Goal: Task Accomplishment & Management: Use online tool/utility

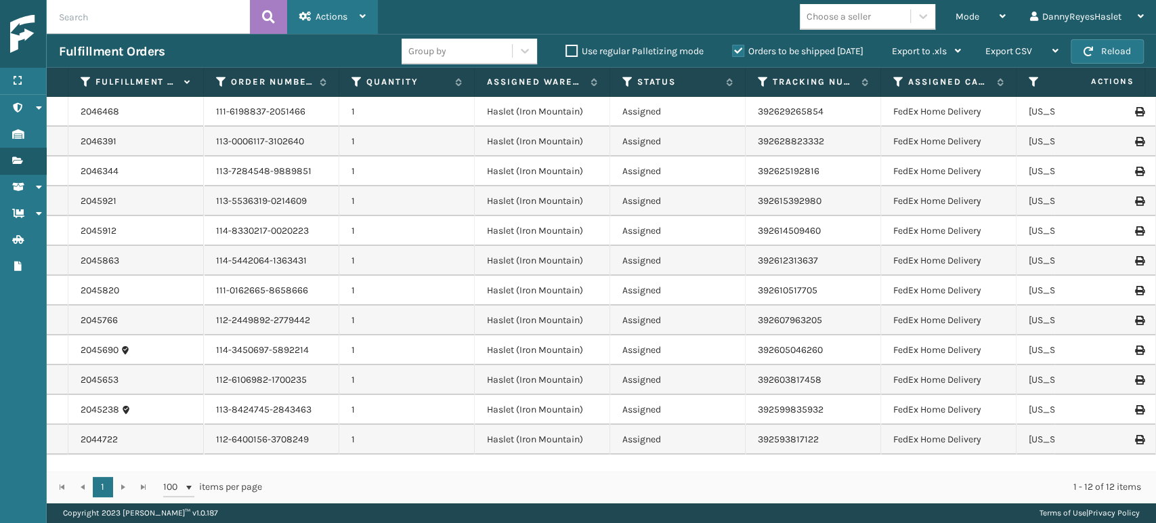
click at [344, 12] on span "Actions" at bounding box center [332, 17] width 32 height 12
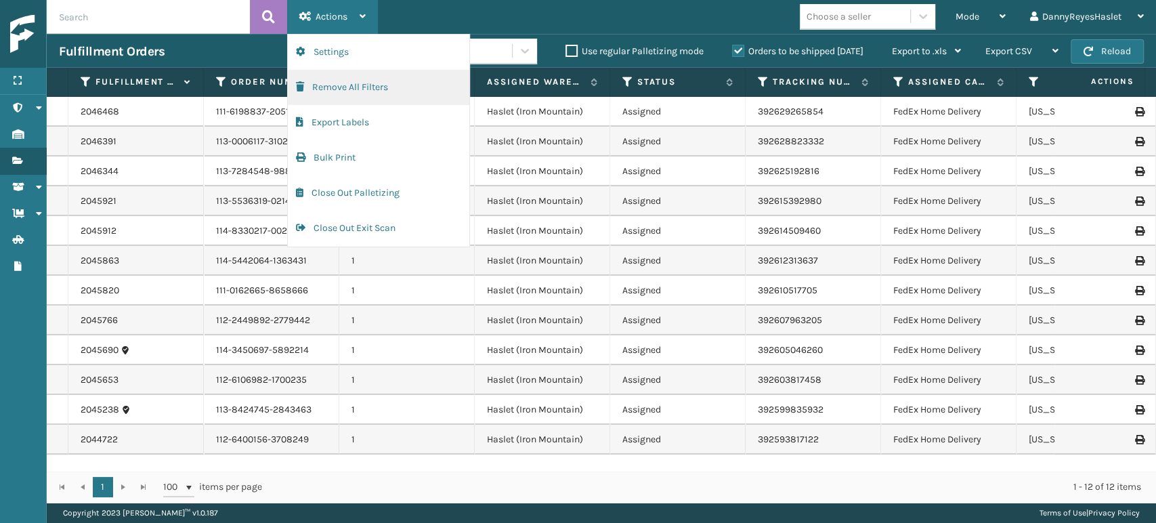
click at [340, 85] on button "Remove All Filters" at bounding box center [379, 87] width 182 height 35
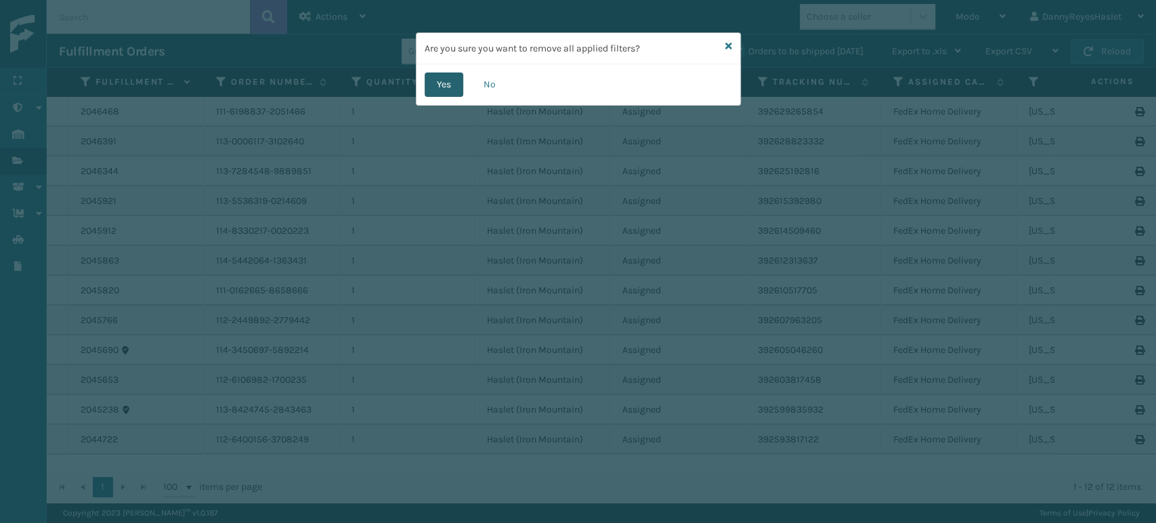
click at [444, 82] on button "Yes" at bounding box center [444, 84] width 39 height 24
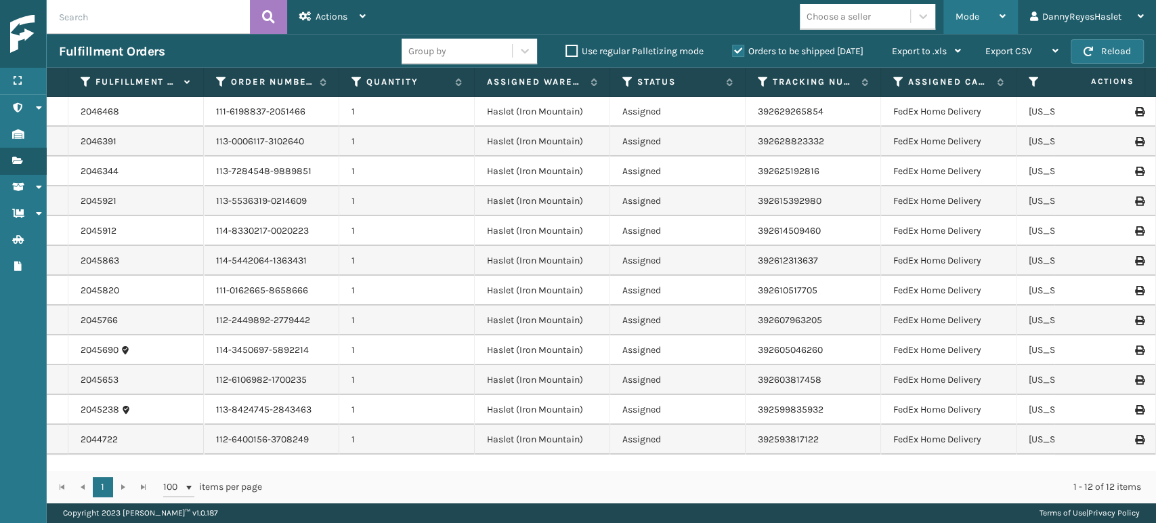
click at [1000, 15] on icon at bounding box center [1003, 16] width 6 height 9
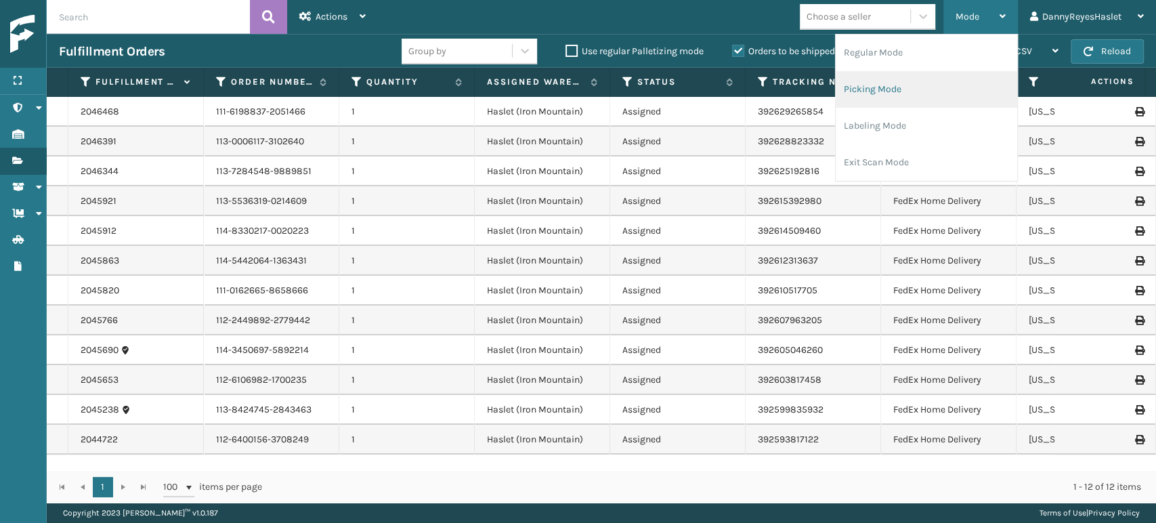
click at [883, 91] on li "Picking Mode" at bounding box center [927, 89] width 182 height 37
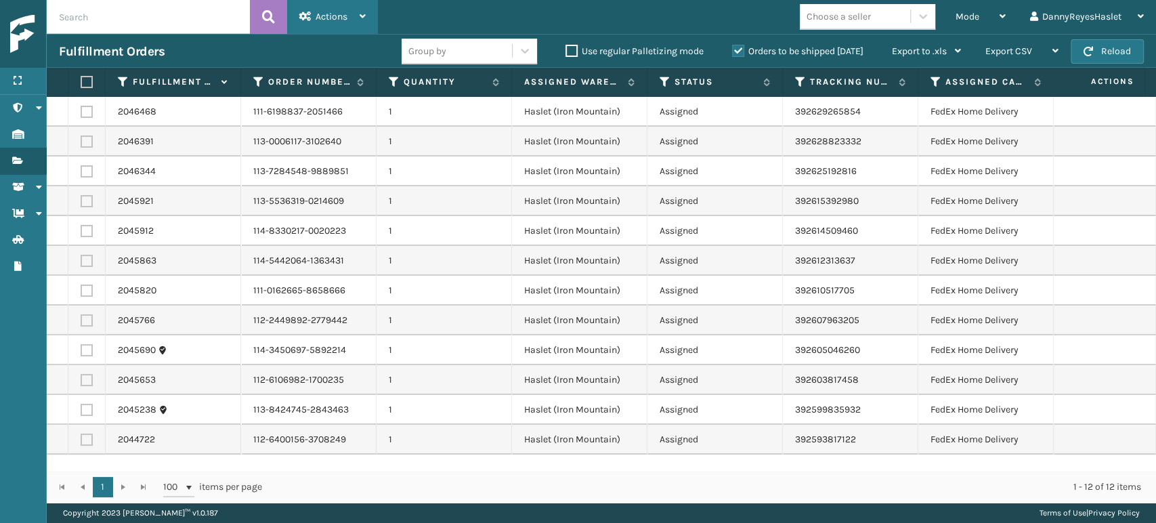
click at [345, 16] on span "Actions" at bounding box center [332, 17] width 32 height 12
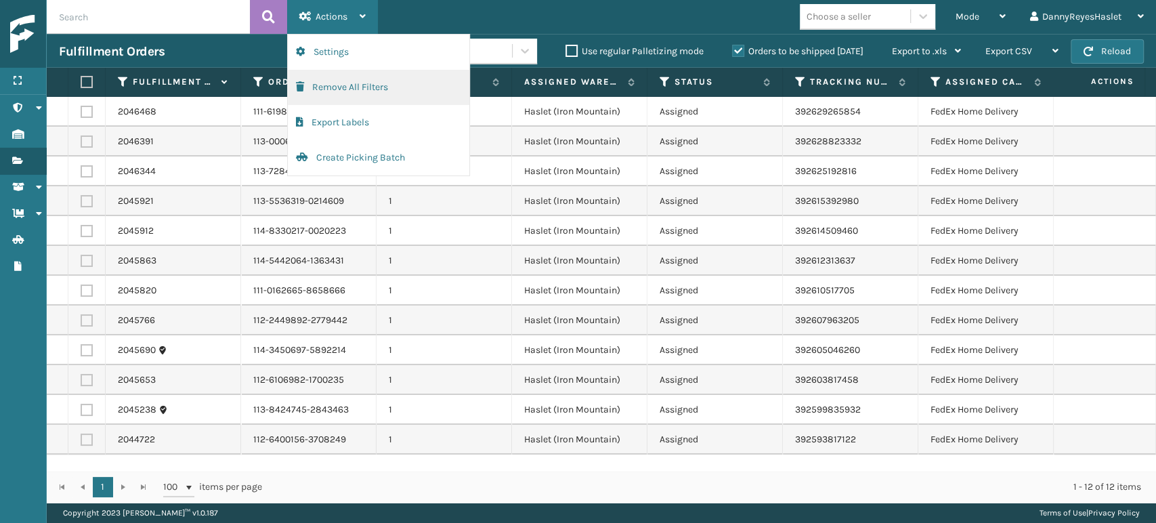
click at [358, 86] on button "Remove All Filters" at bounding box center [379, 87] width 182 height 35
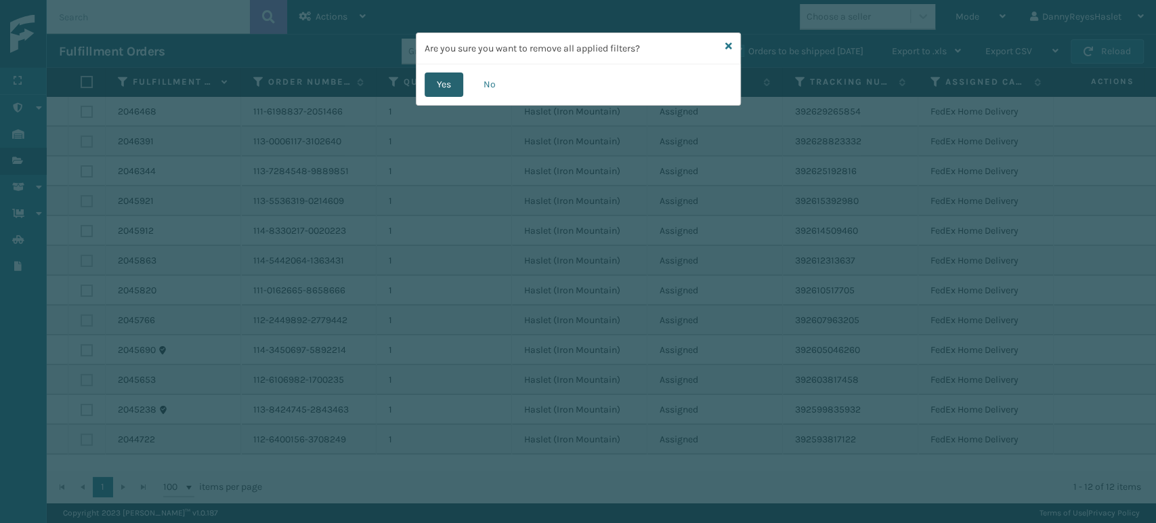
click at [444, 80] on button "Yes" at bounding box center [444, 84] width 39 height 24
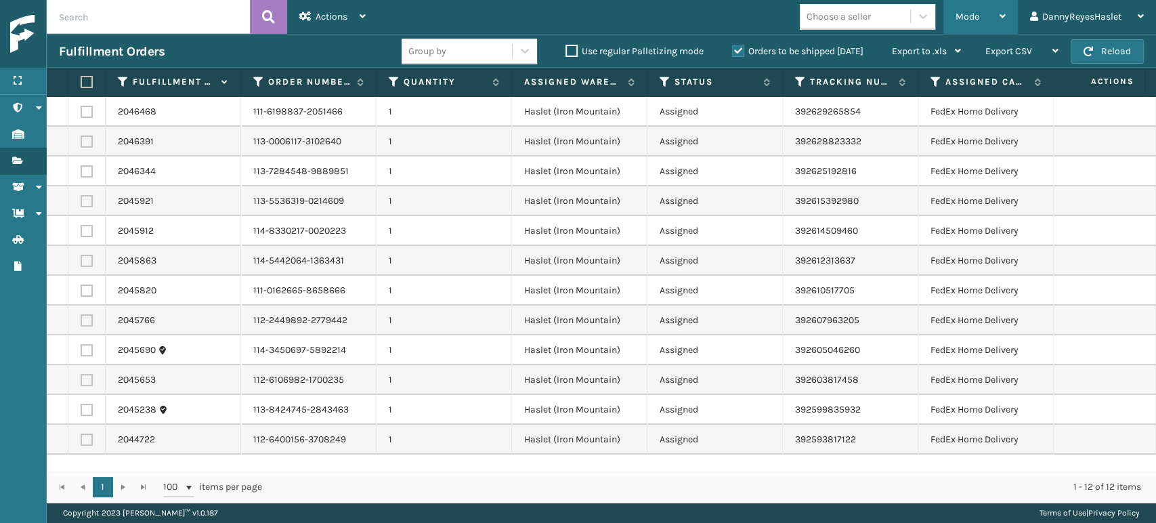
click at [975, 19] on span "Mode" at bounding box center [968, 17] width 24 height 12
click at [650, 20] on div "Mode Regular Mode Picking Mode Labeling Mode Exit Scan Mode Choose a seller Dan…" at bounding box center [767, 17] width 778 height 34
click at [86, 79] on label at bounding box center [85, 82] width 8 height 12
click at [81, 79] on input "checkbox" at bounding box center [81, 82] width 1 height 9
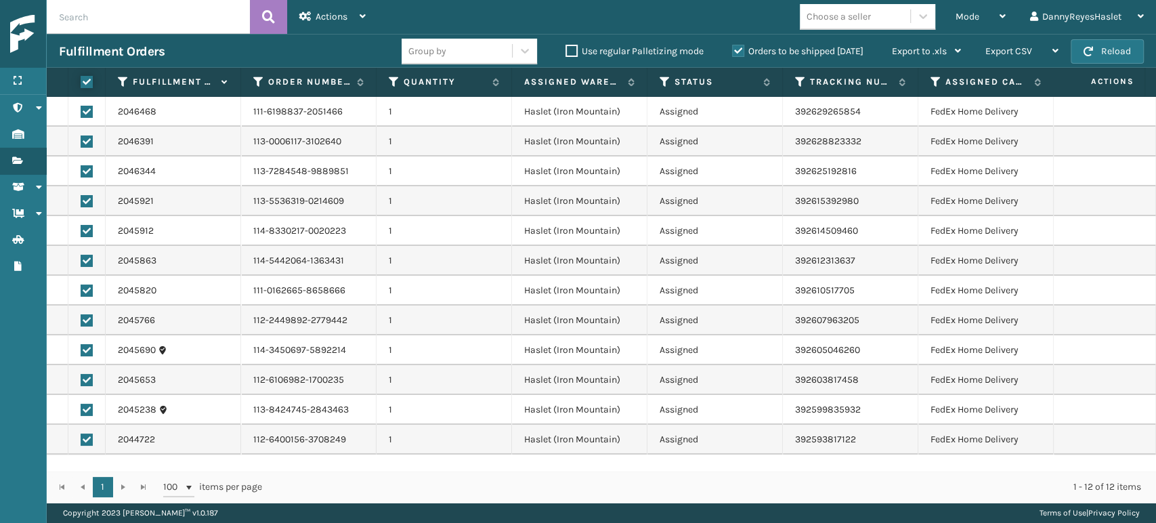
checkbox input "true"
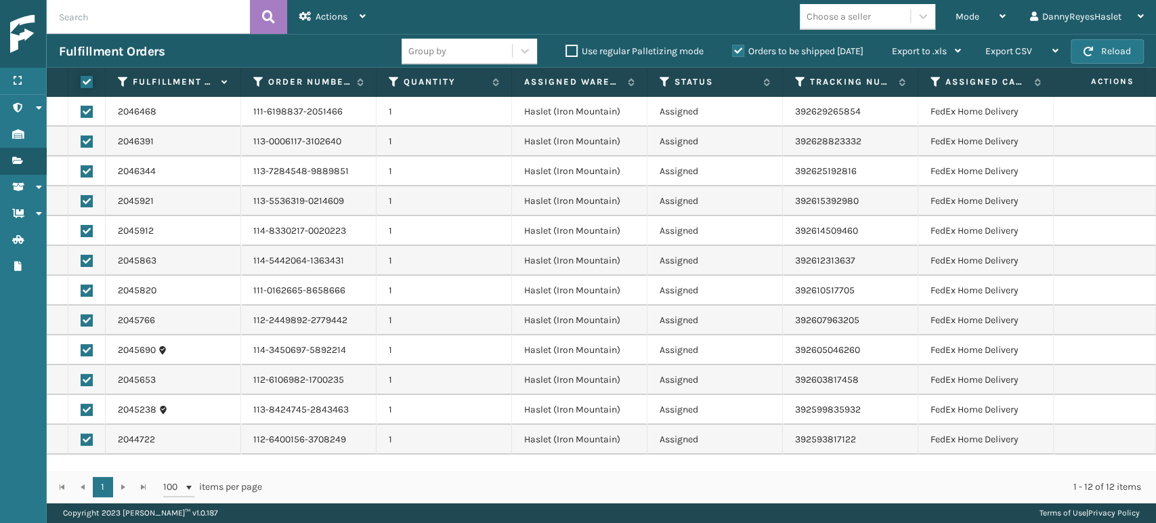
checkbox input "true"
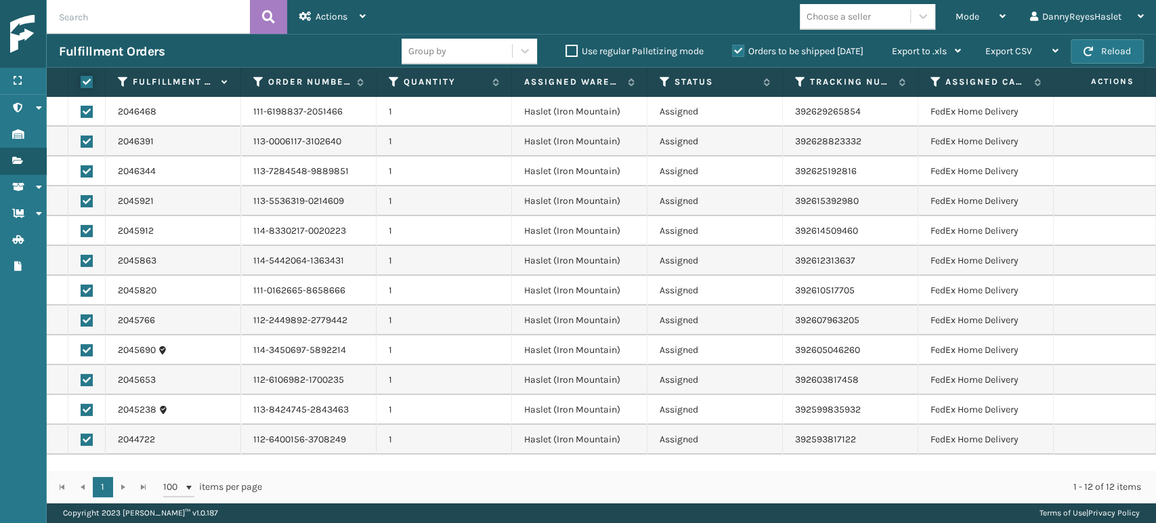
checkbox input "true"
click at [330, 14] on span "Actions" at bounding box center [332, 17] width 32 height 12
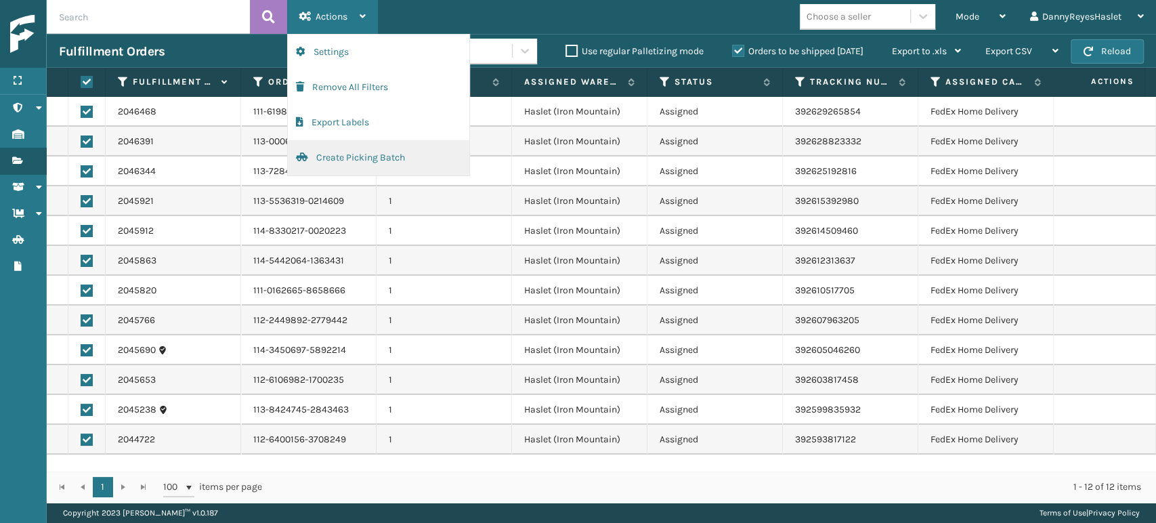
click at [362, 157] on button "Create Picking Batch" at bounding box center [379, 157] width 182 height 35
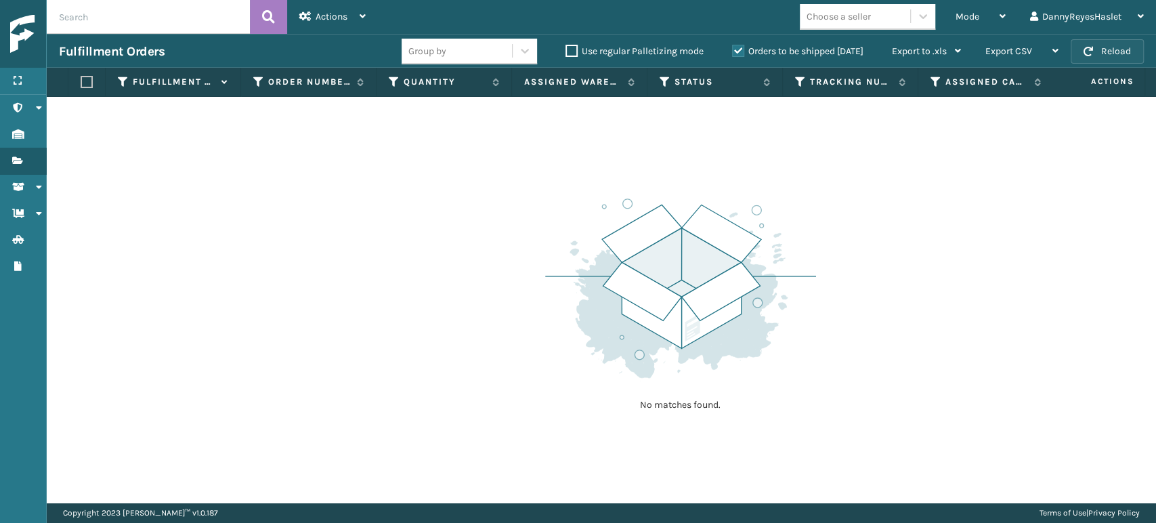
click at [1116, 49] on button "Reload" at bounding box center [1107, 51] width 73 height 24
click at [833, 54] on label "Orders to be shipped [DATE]" at bounding box center [797, 51] width 131 height 12
click at [733, 52] on input "Orders to be shipped [DATE]" at bounding box center [732, 47] width 1 height 9
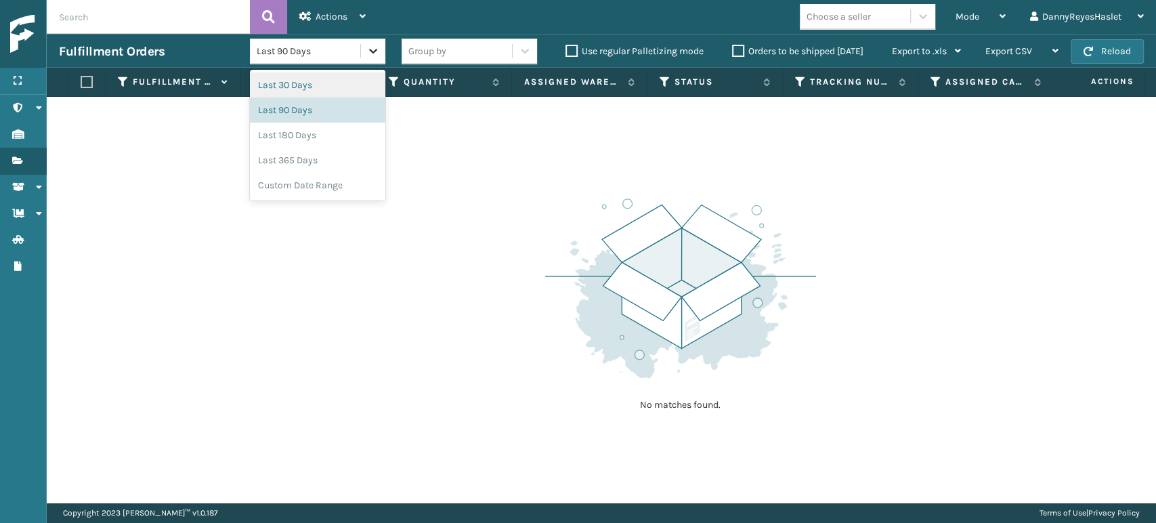
click at [372, 51] on icon at bounding box center [373, 51] width 8 height 5
click at [329, 87] on div "Last 30 Days" at bounding box center [317, 84] width 135 height 25
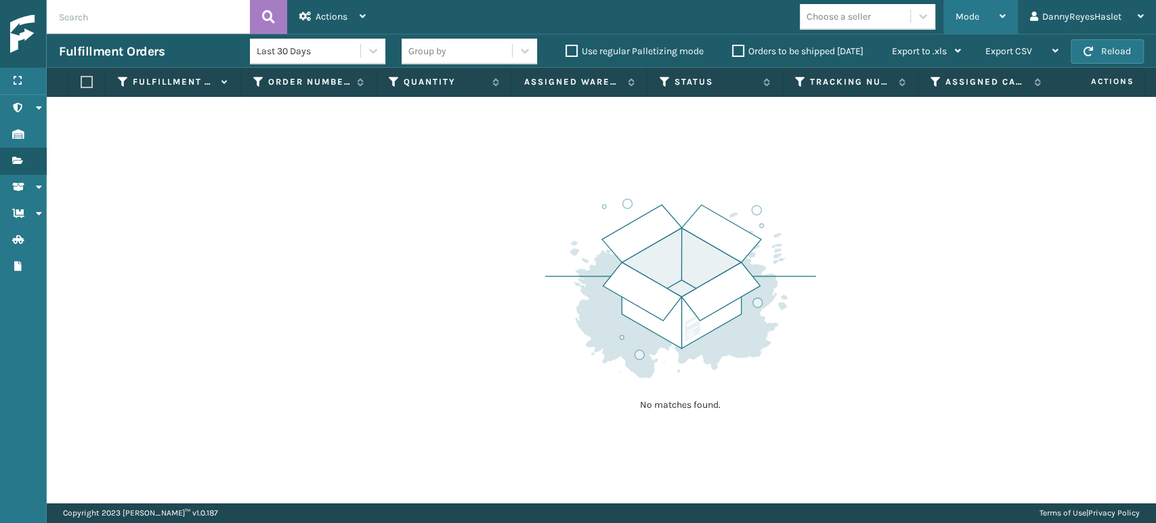
click at [966, 9] on div "Mode" at bounding box center [981, 17] width 50 height 34
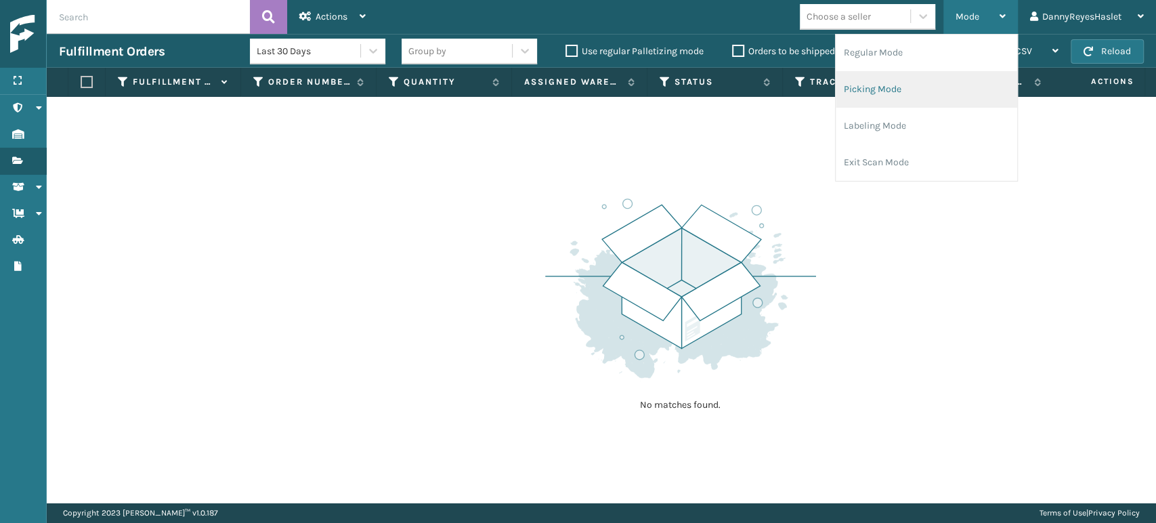
click at [889, 97] on li "Picking Mode" at bounding box center [927, 89] width 182 height 37
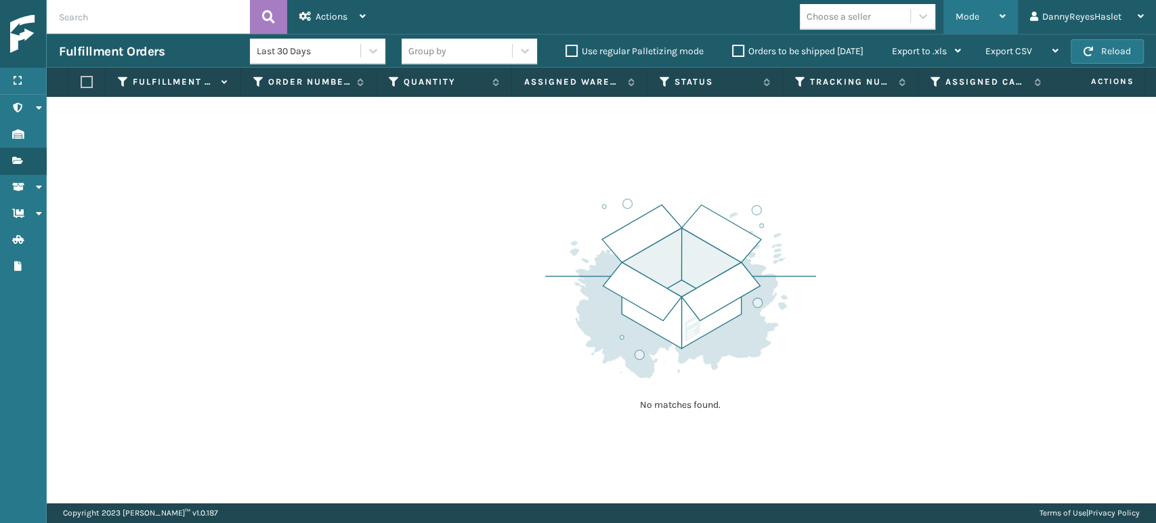
click at [969, 16] on span "Mode" at bounding box center [968, 17] width 24 height 12
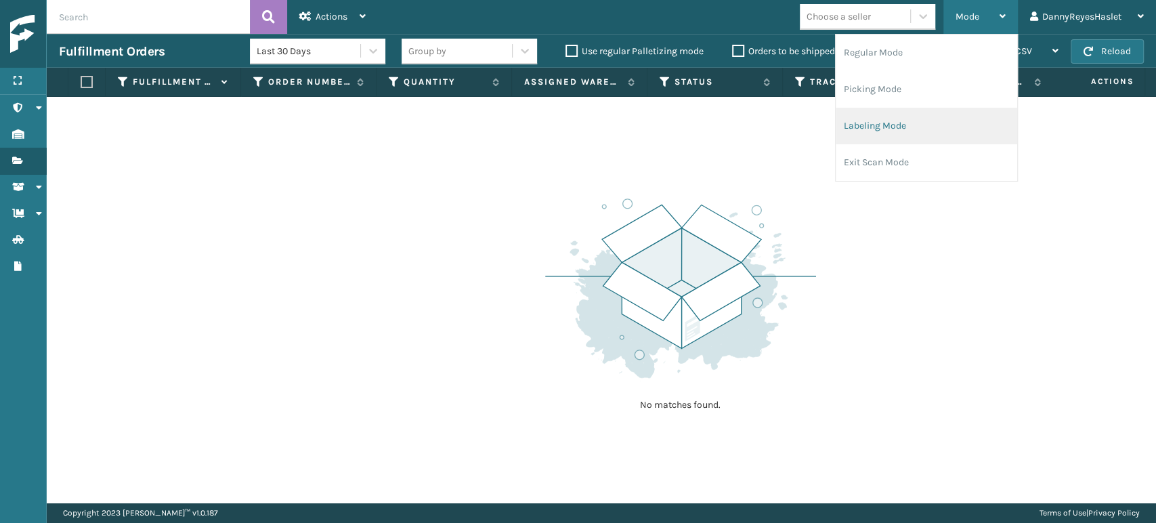
click at [880, 123] on li "Labeling Mode" at bounding box center [927, 126] width 182 height 37
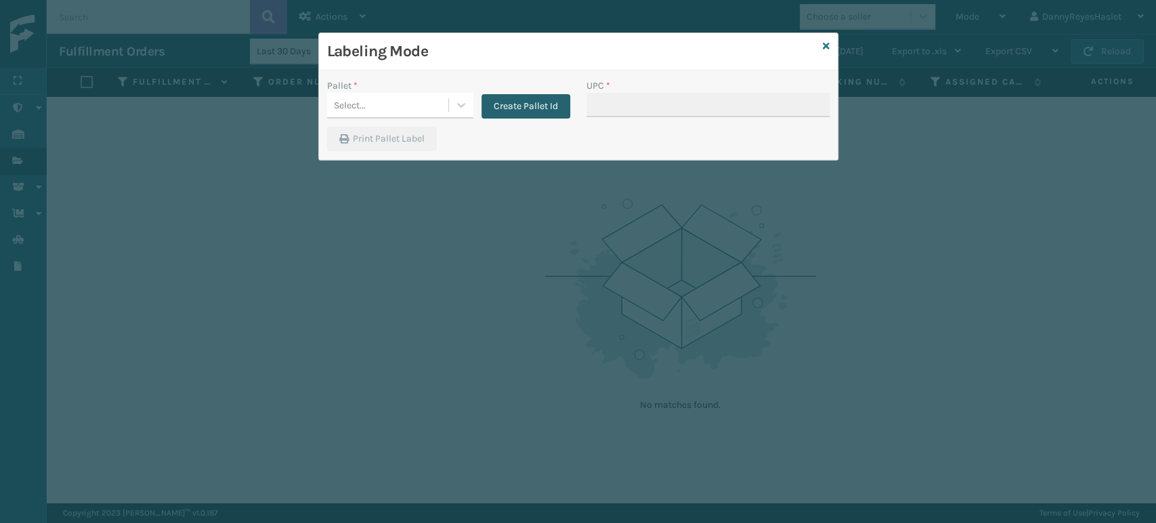
click at [538, 98] on button "Create Pallet Id" at bounding box center [526, 106] width 89 height 24
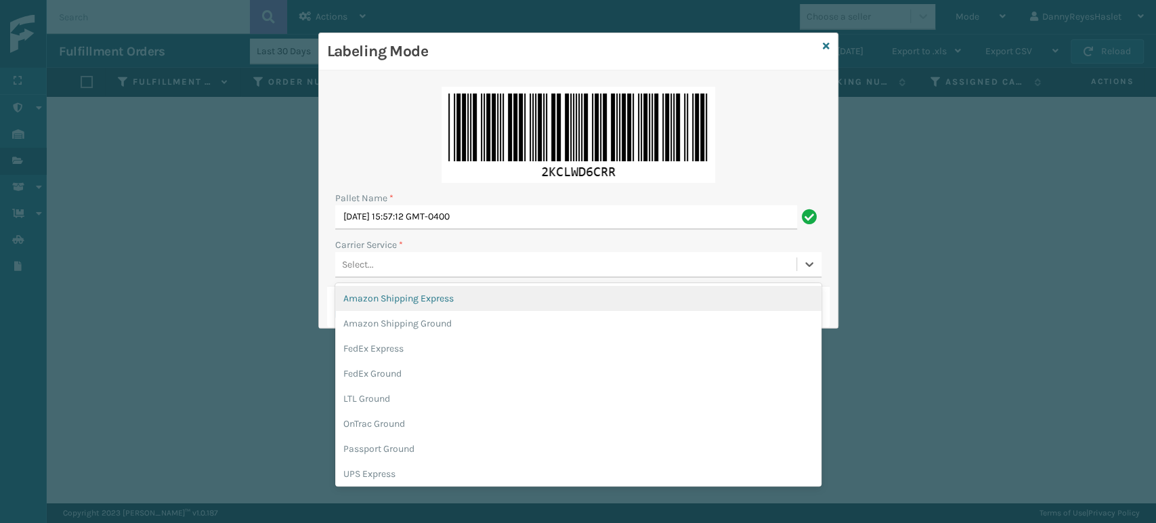
click at [505, 265] on div "Select..." at bounding box center [565, 264] width 461 height 22
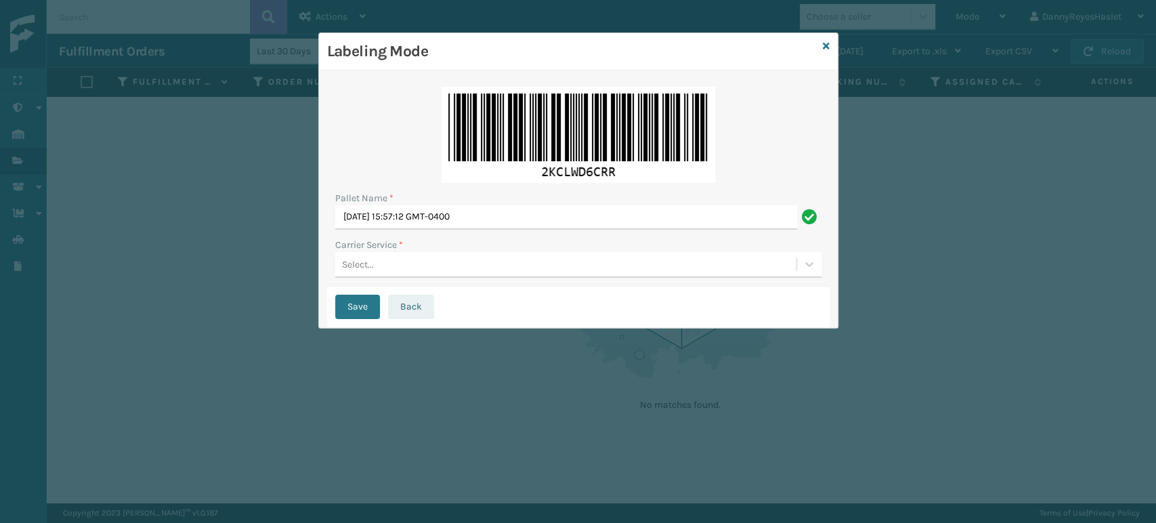
click at [403, 306] on button "Back" at bounding box center [411, 307] width 46 height 24
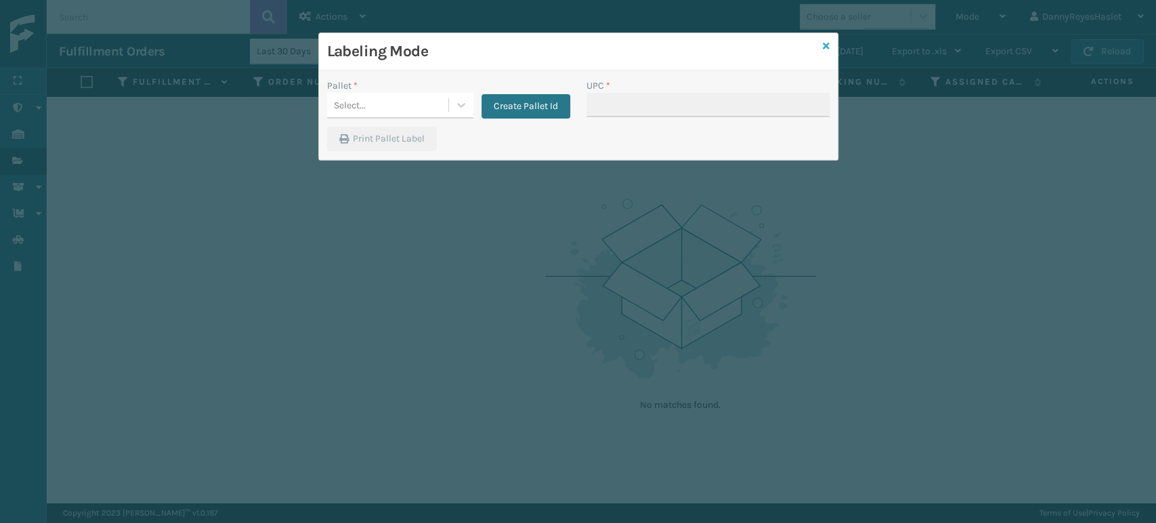
click at [825, 44] on icon at bounding box center [826, 45] width 7 height 9
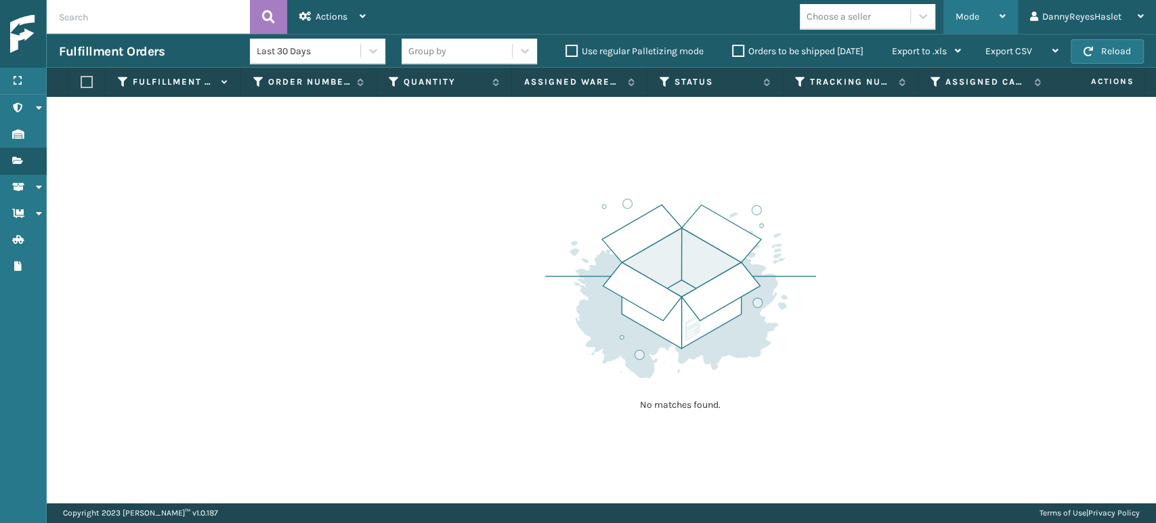
click at [987, 16] on div "Mode" at bounding box center [981, 17] width 50 height 34
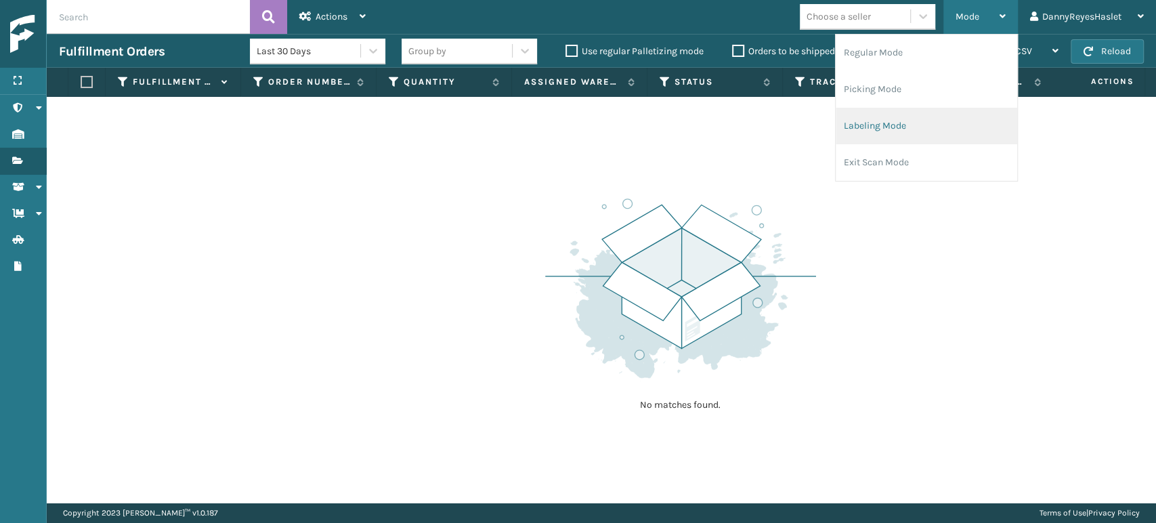
click at [902, 127] on li "Labeling Mode" at bounding box center [927, 126] width 182 height 37
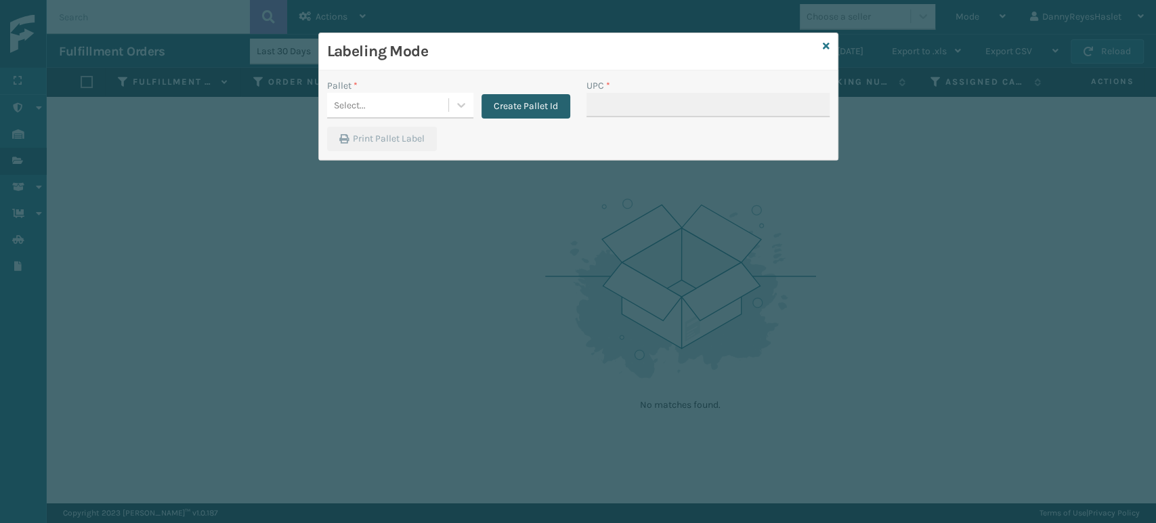
click at [528, 103] on button "Create Pallet Id" at bounding box center [526, 106] width 89 height 24
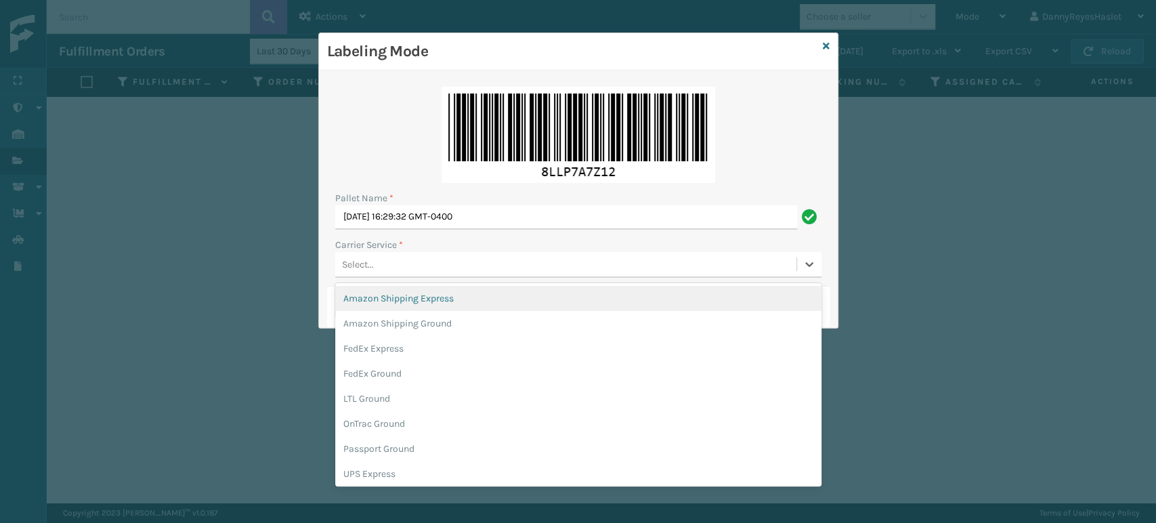
click at [487, 258] on div "Select..." at bounding box center [565, 264] width 461 height 22
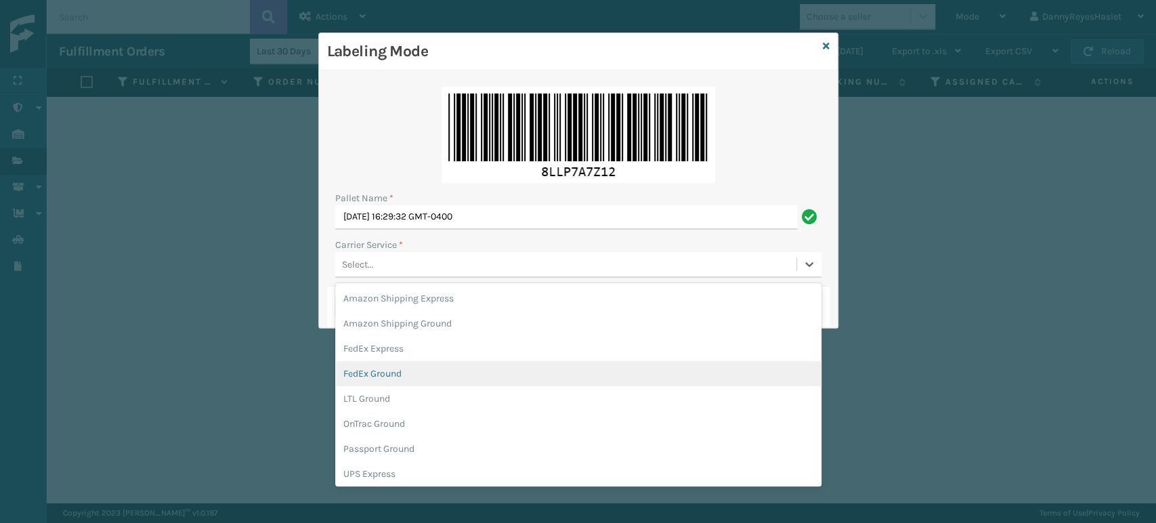
click at [435, 369] on div "FedEx Ground" at bounding box center [578, 373] width 486 height 25
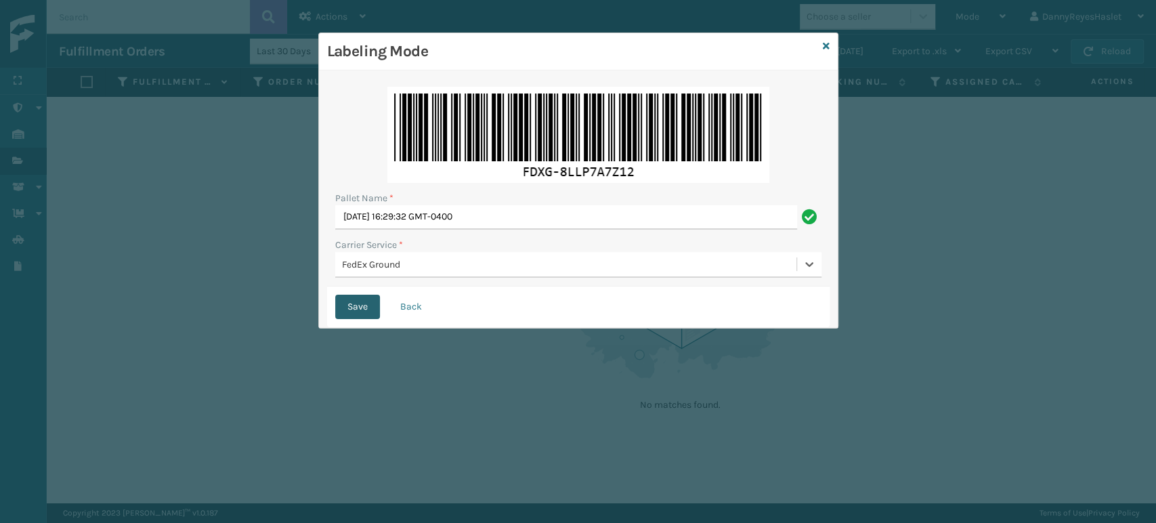
click at [361, 305] on button "Save" at bounding box center [357, 307] width 45 height 24
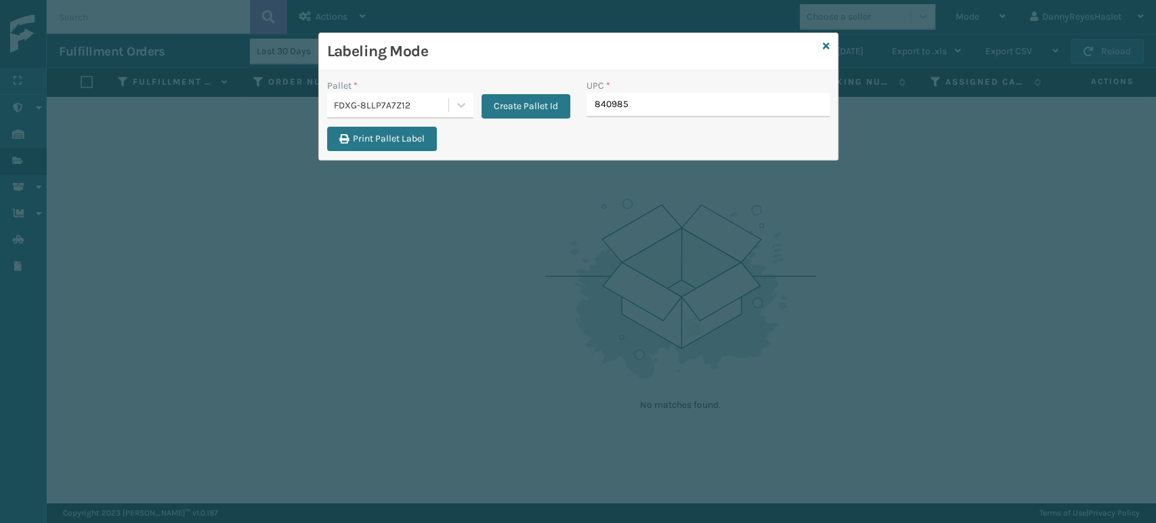
type input "8409851"
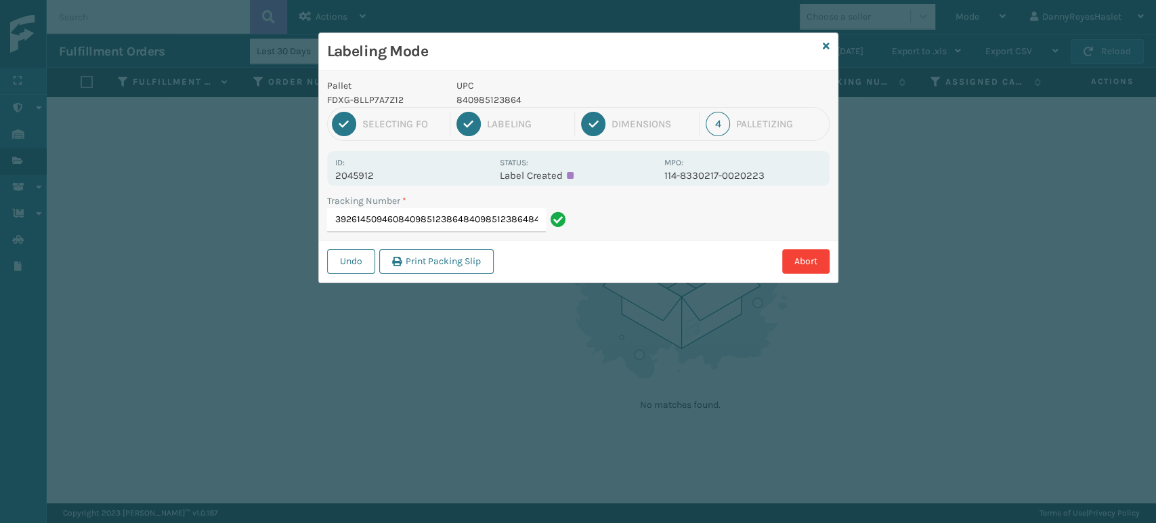
scroll to position [0, 53]
type input "392614509460840985123864840985123864840985123642840985124922"
click at [518, 221] on input "392614509460840985123864840985123864840985123642840985124922" at bounding box center [436, 220] width 219 height 24
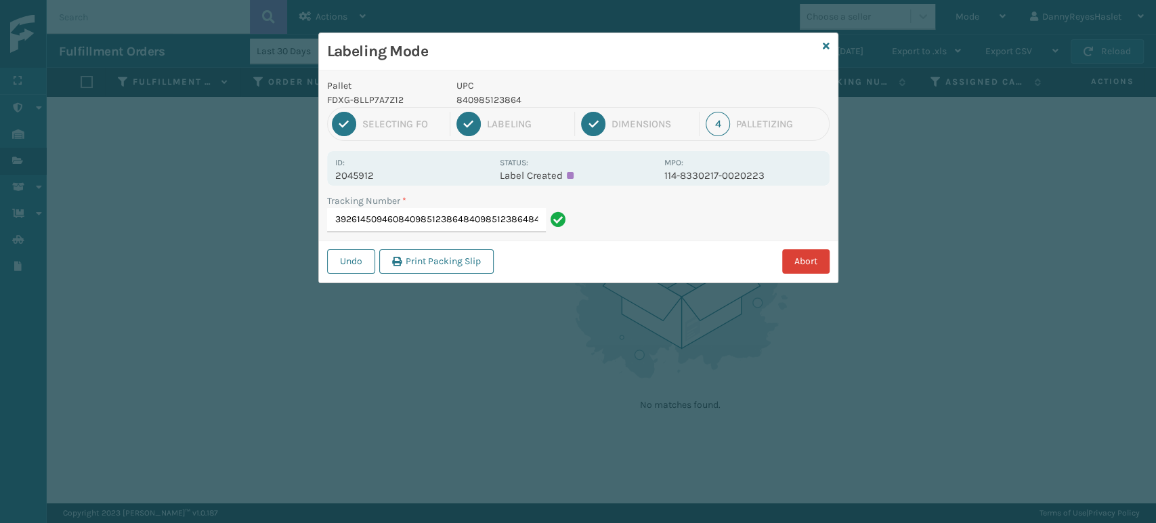
click at [822, 255] on button "Abort" at bounding box center [805, 261] width 47 height 24
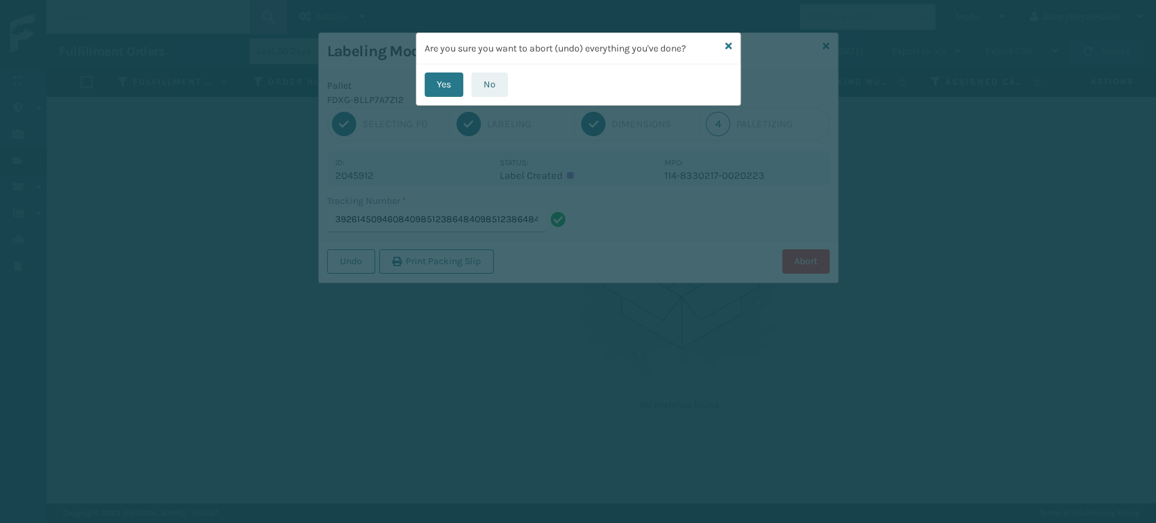
click at [496, 87] on button "No" at bounding box center [489, 84] width 37 height 24
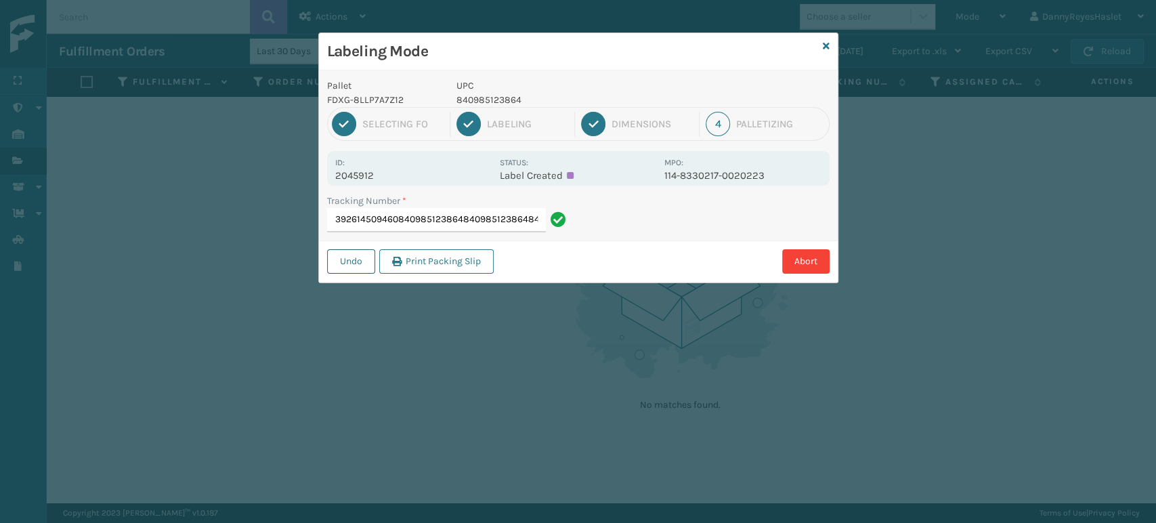
click at [357, 261] on button "Undo" at bounding box center [351, 261] width 48 height 24
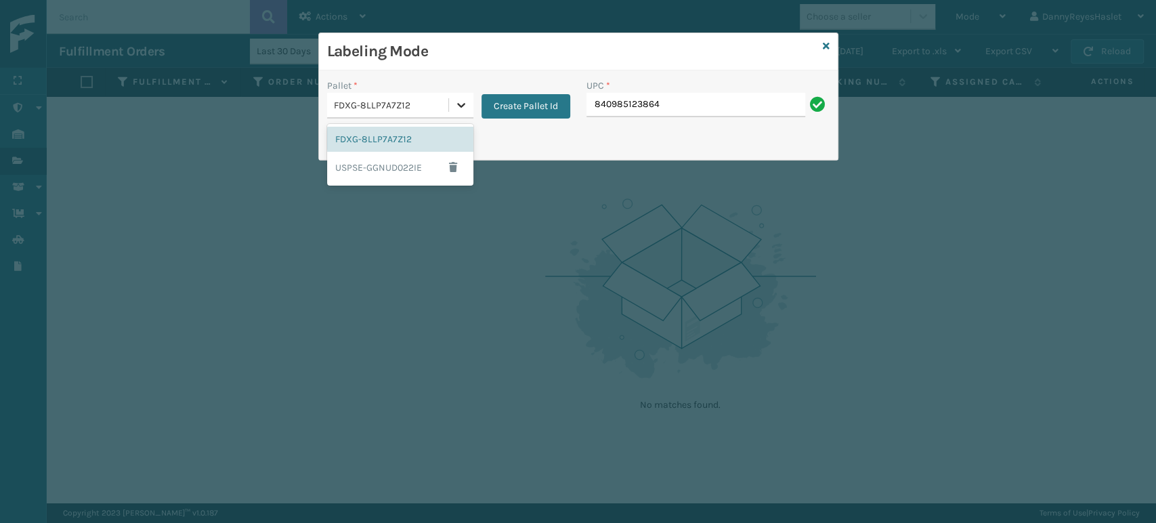
click at [469, 104] on div at bounding box center [461, 105] width 24 height 24
click at [406, 138] on div "FDXG-8LLP7A7Z12" at bounding box center [400, 139] width 146 height 25
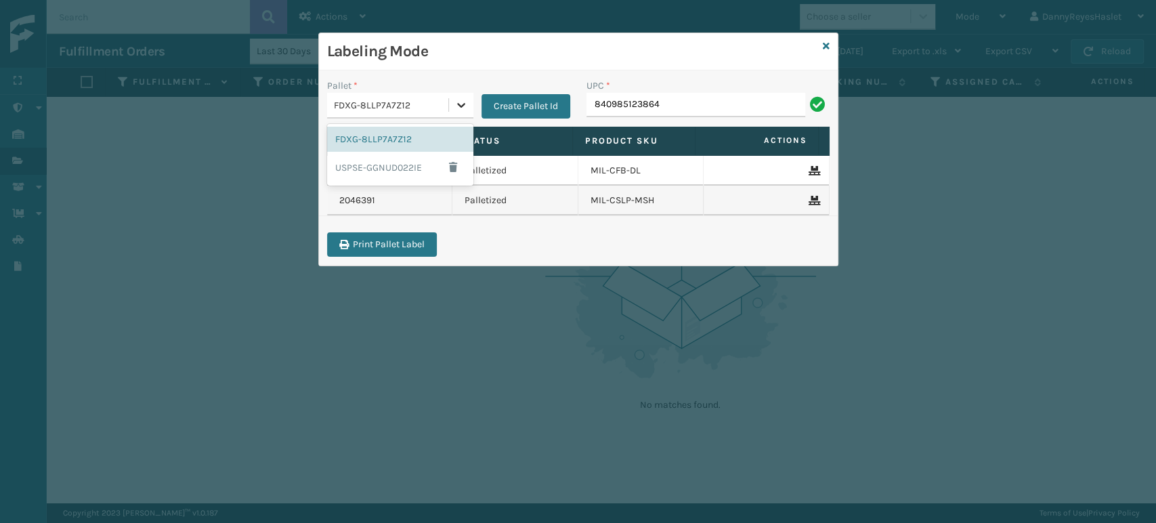
click at [455, 104] on icon at bounding box center [462, 105] width 14 height 14
click at [658, 83] on div "UPC *" at bounding box center [708, 86] width 243 height 14
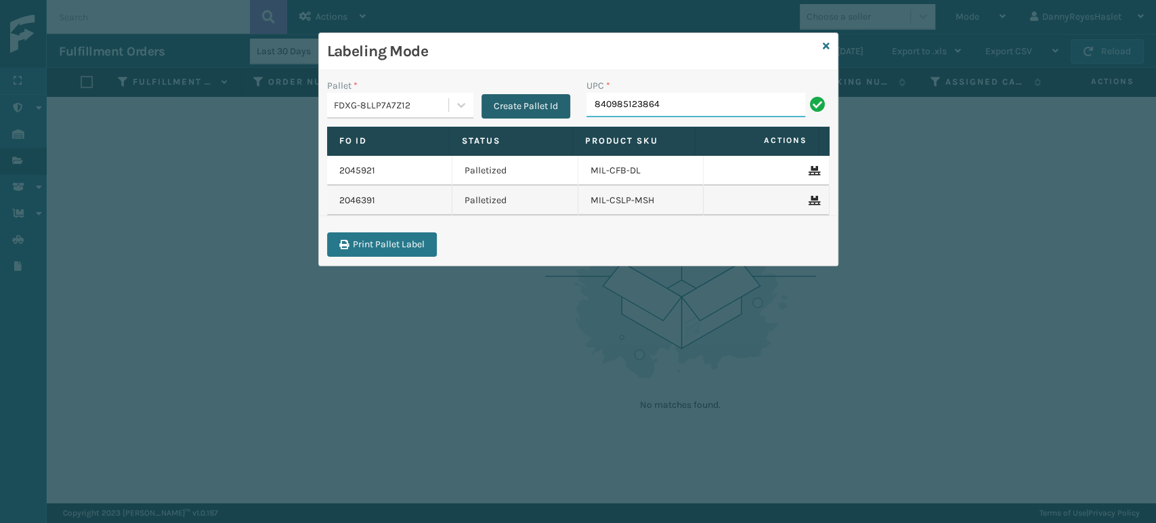
drag, startPoint x: 713, startPoint y: 104, endPoint x: 514, endPoint y: 117, distance: 198.9
click at [514, 117] on div "Pallet * FDXG-8LLP7A7Z12 Create Pallet Id UPC * 840985123864" at bounding box center [578, 103] width 519 height 48
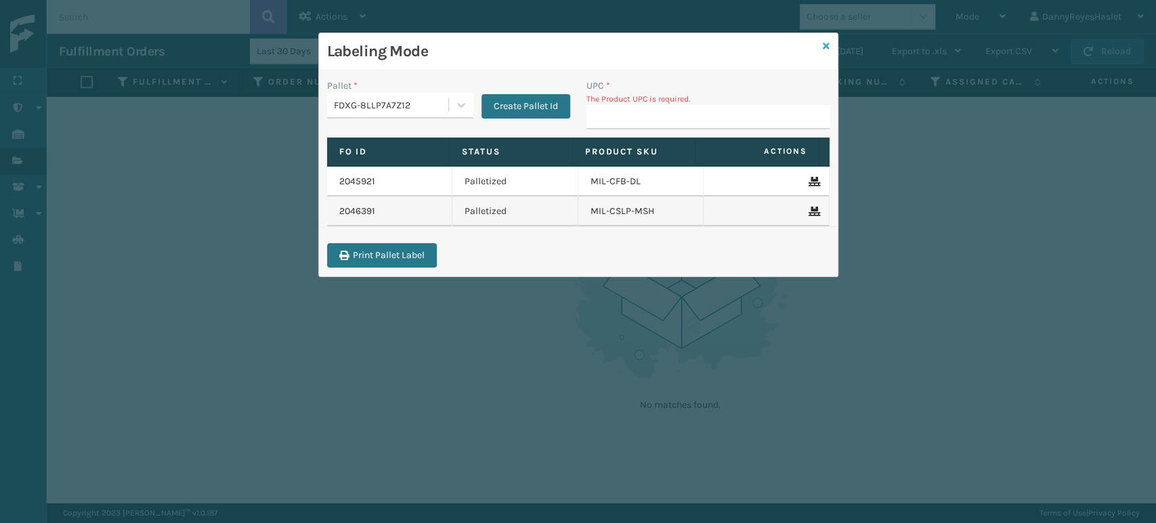
click at [829, 43] on icon at bounding box center [826, 45] width 7 height 9
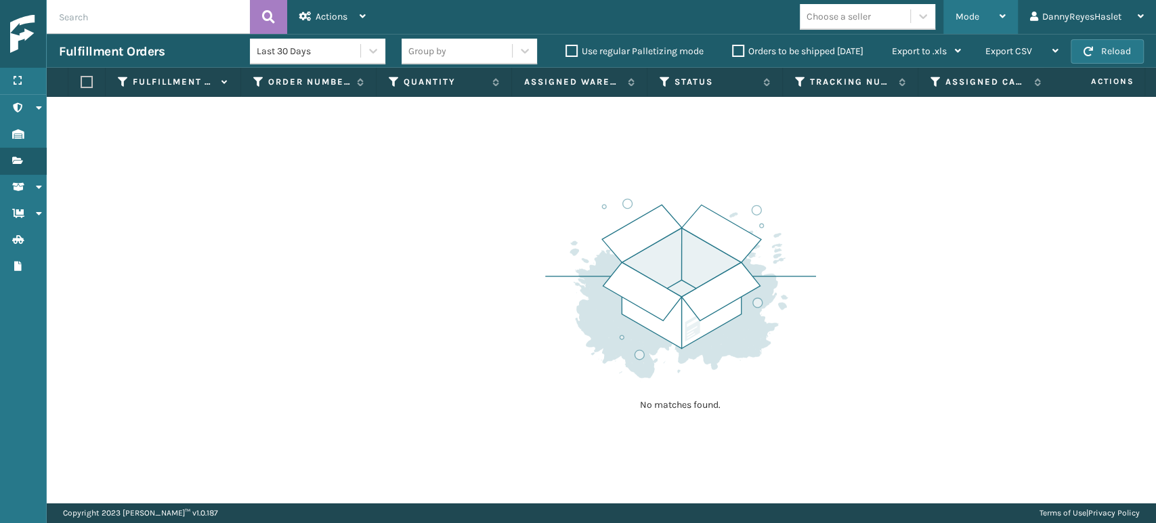
click at [973, 16] on span "Mode" at bounding box center [968, 17] width 24 height 12
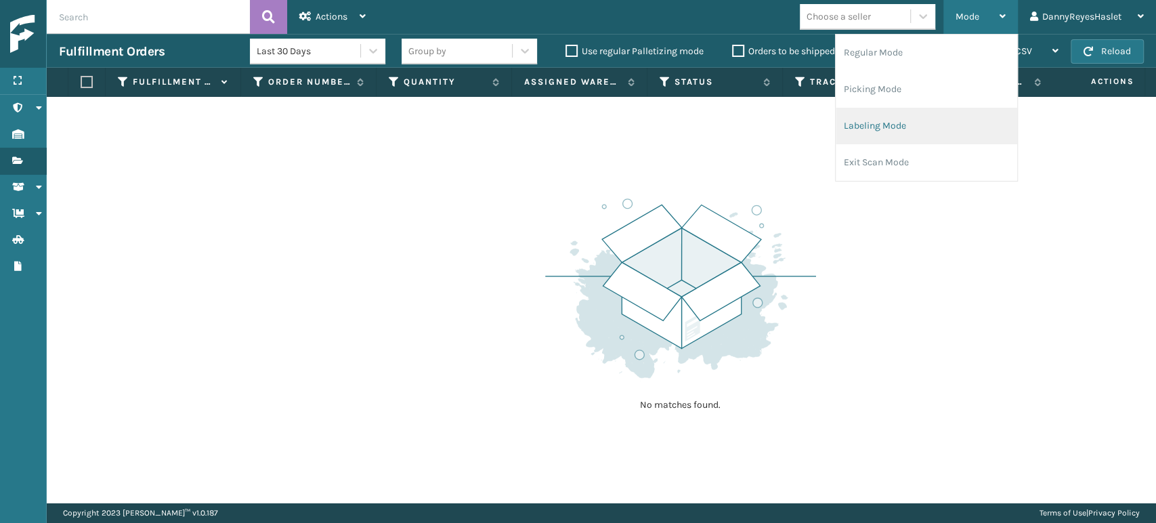
click at [856, 125] on li "Labeling Mode" at bounding box center [927, 126] width 182 height 37
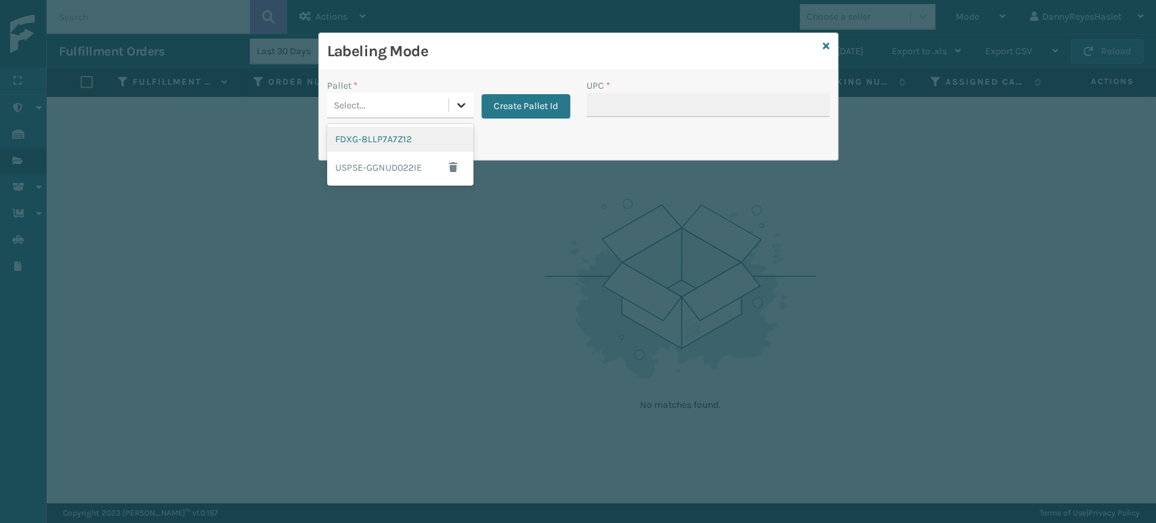
click at [455, 112] on div at bounding box center [461, 105] width 24 height 24
click at [410, 144] on div "FDXG-8LLP7A7Z12" at bounding box center [400, 139] width 146 height 25
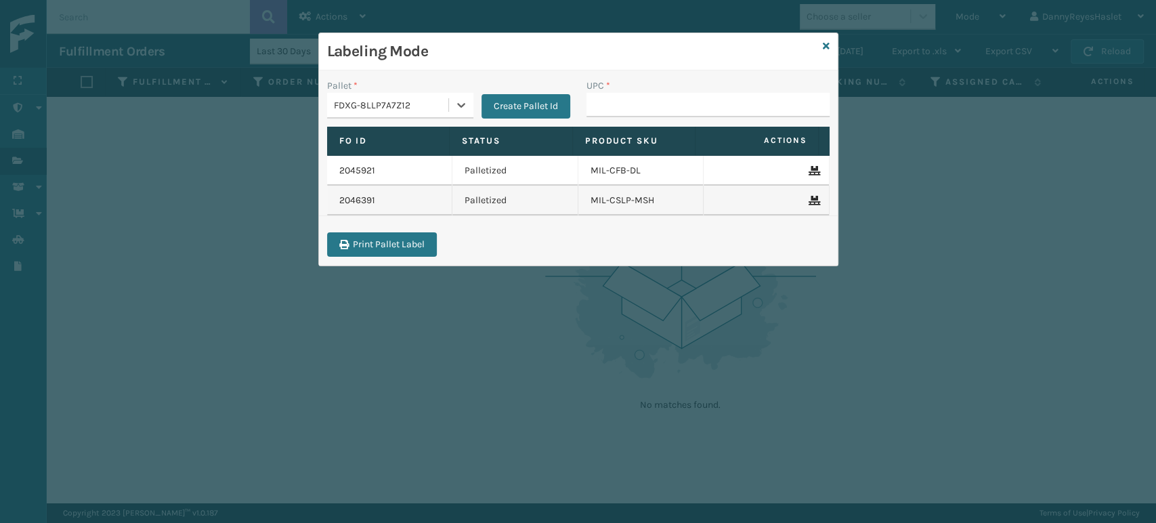
click at [406, 178] on td "2045921" at bounding box center [390, 171] width 126 height 30
click at [442, 176] on td "2045921" at bounding box center [390, 171] width 126 height 30
click at [396, 249] on button "Print Pallet Label" at bounding box center [382, 244] width 110 height 24
click at [809, 171] on icon at bounding box center [813, 170] width 8 height 9
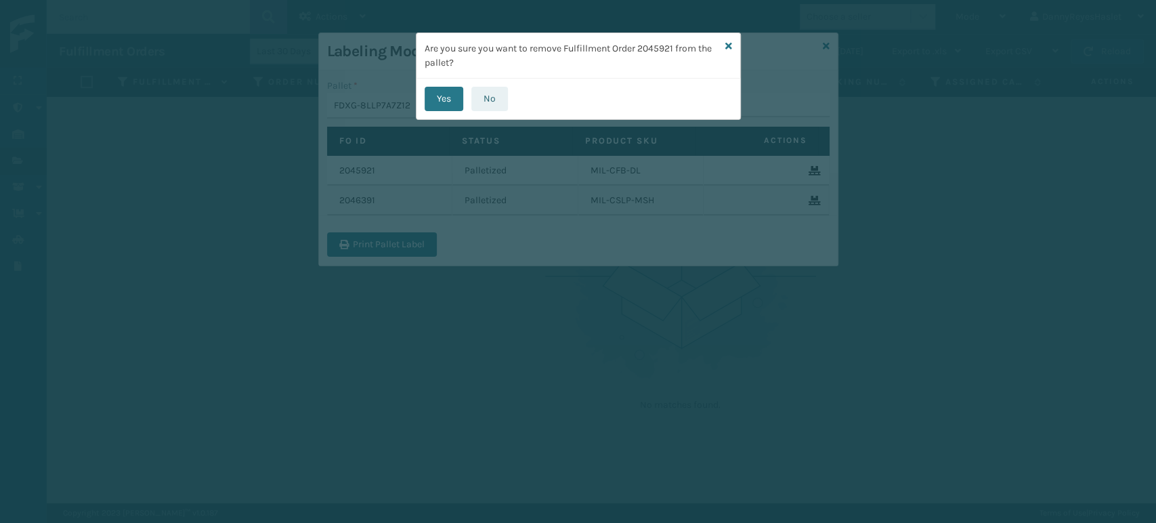
click at [484, 96] on button "No" at bounding box center [489, 99] width 37 height 24
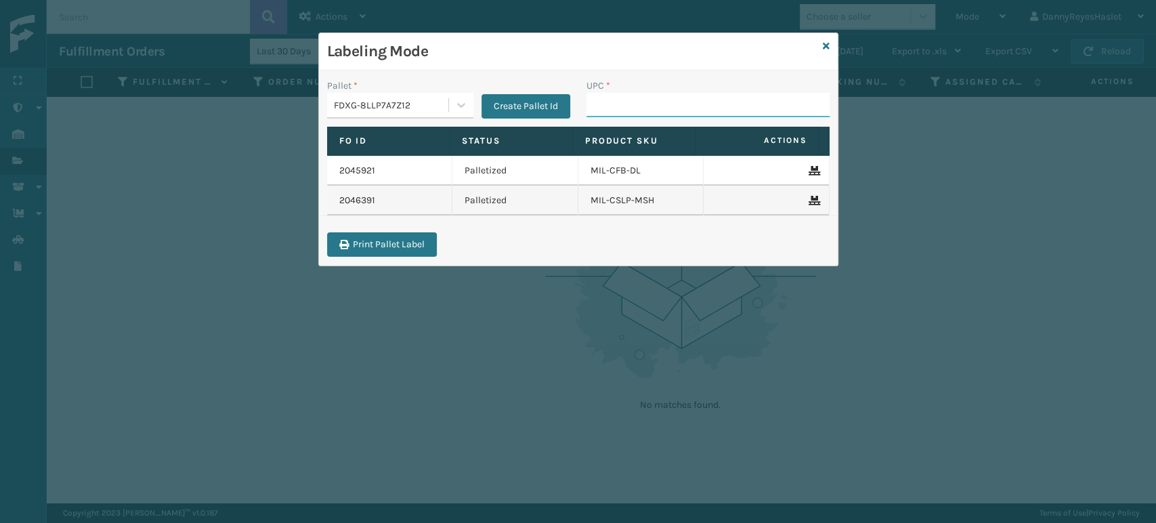
click at [631, 106] on input "UPC *" at bounding box center [708, 105] width 243 height 24
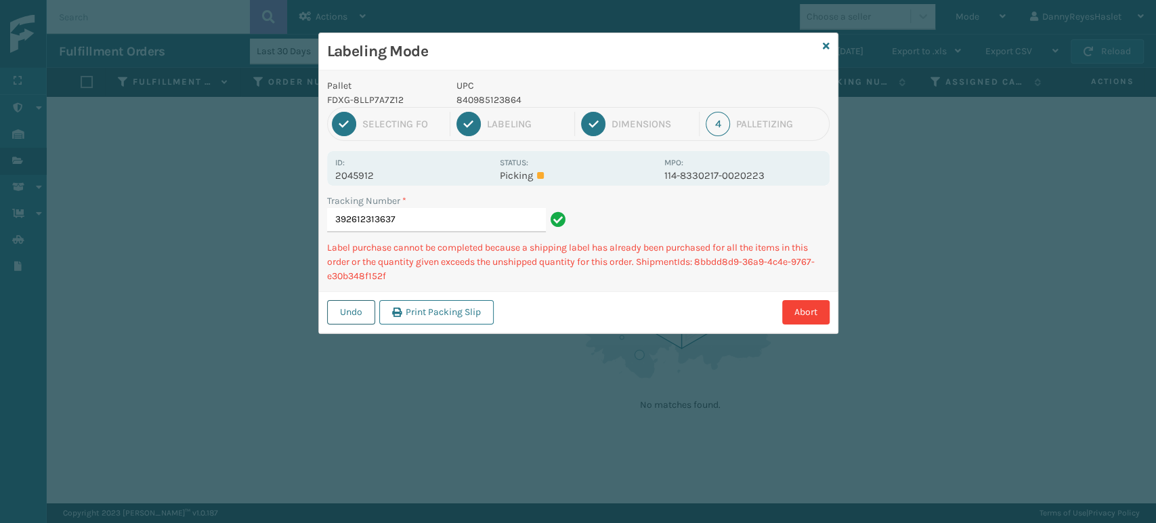
click at [350, 314] on button "Undo" at bounding box center [351, 312] width 48 height 24
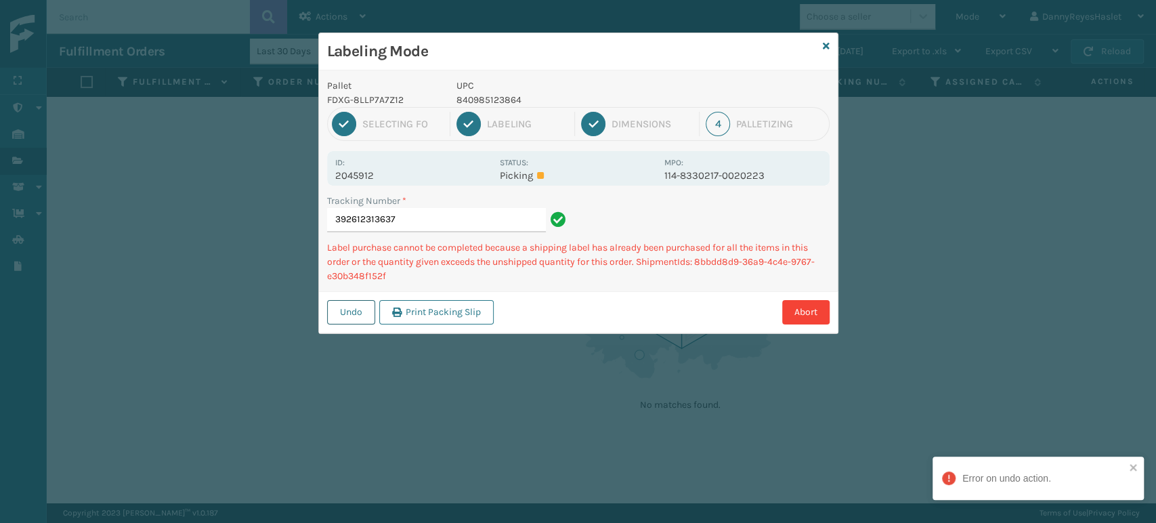
click at [350, 314] on button "Undo" at bounding box center [351, 312] width 48 height 24
click at [824, 42] on icon at bounding box center [826, 45] width 7 height 9
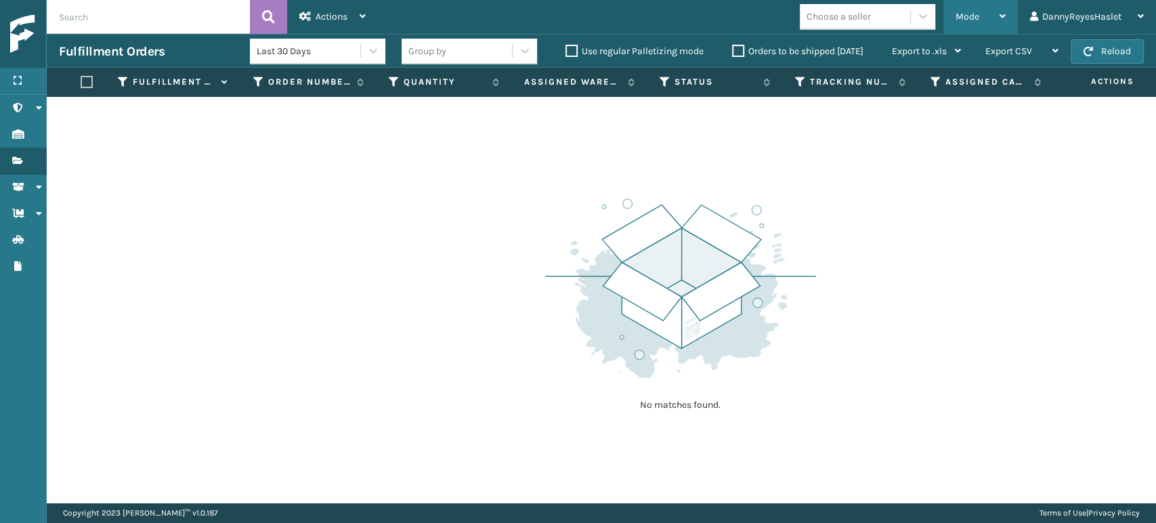
click at [961, 20] on span "Mode" at bounding box center [968, 17] width 24 height 12
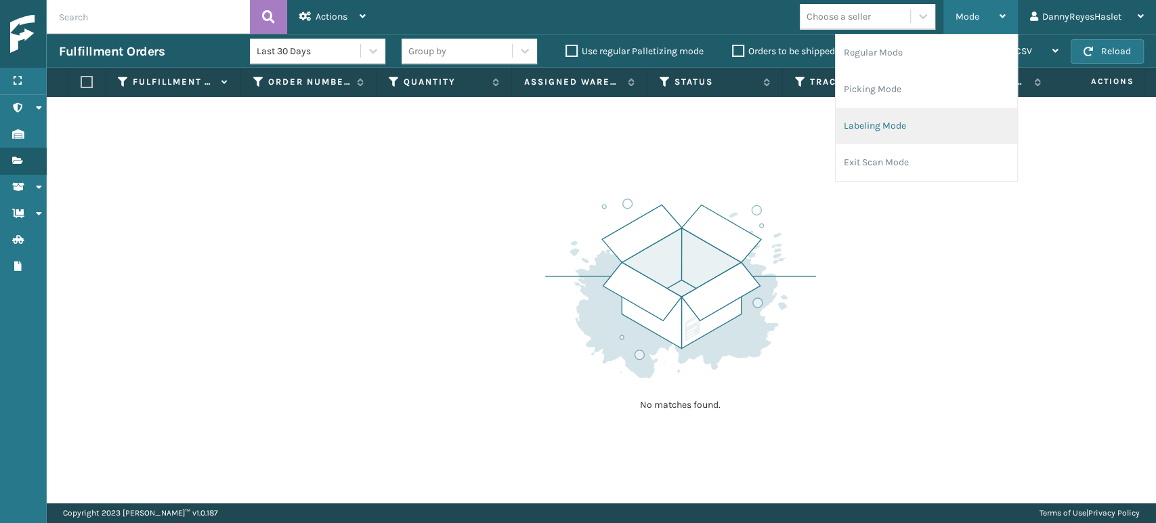
click at [873, 127] on li "Labeling Mode" at bounding box center [927, 126] width 182 height 37
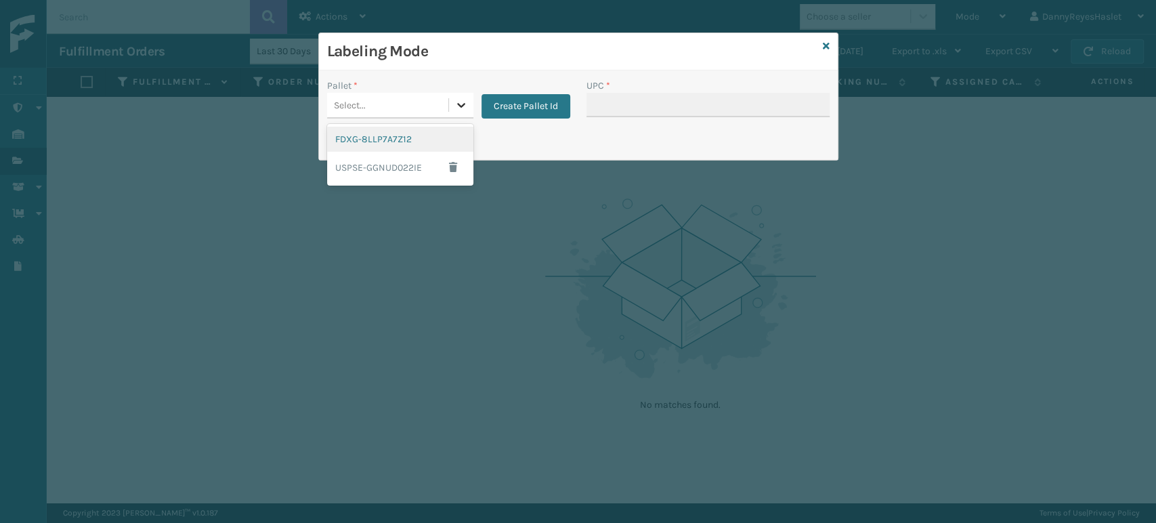
click at [469, 100] on div at bounding box center [461, 105] width 24 height 24
click at [414, 134] on div "FDXG-8LLP7A7Z12" at bounding box center [400, 139] width 146 height 25
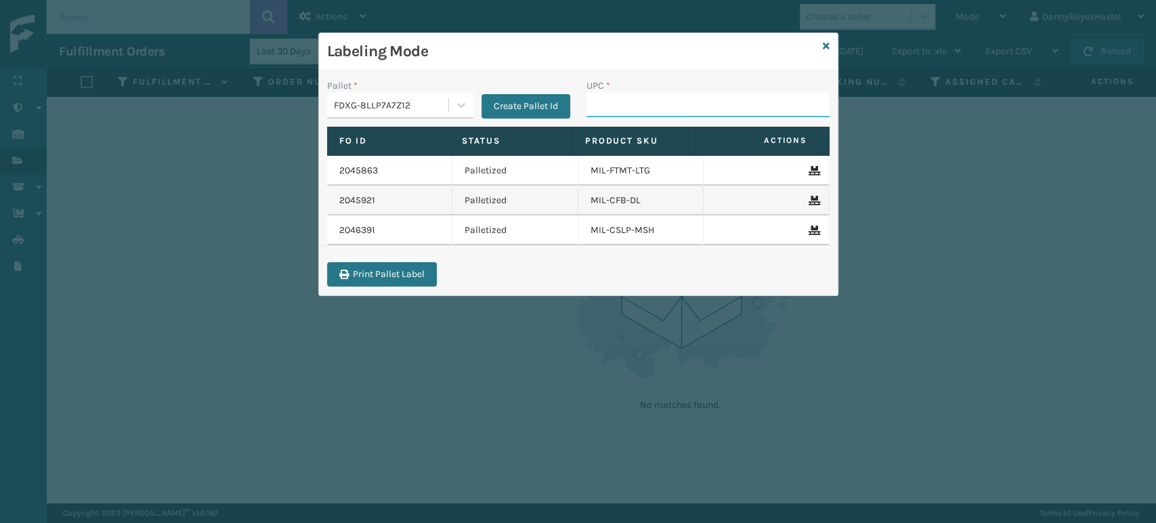
click at [639, 96] on input "UPC *" at bounding box center [708, 105] width 243 height 24
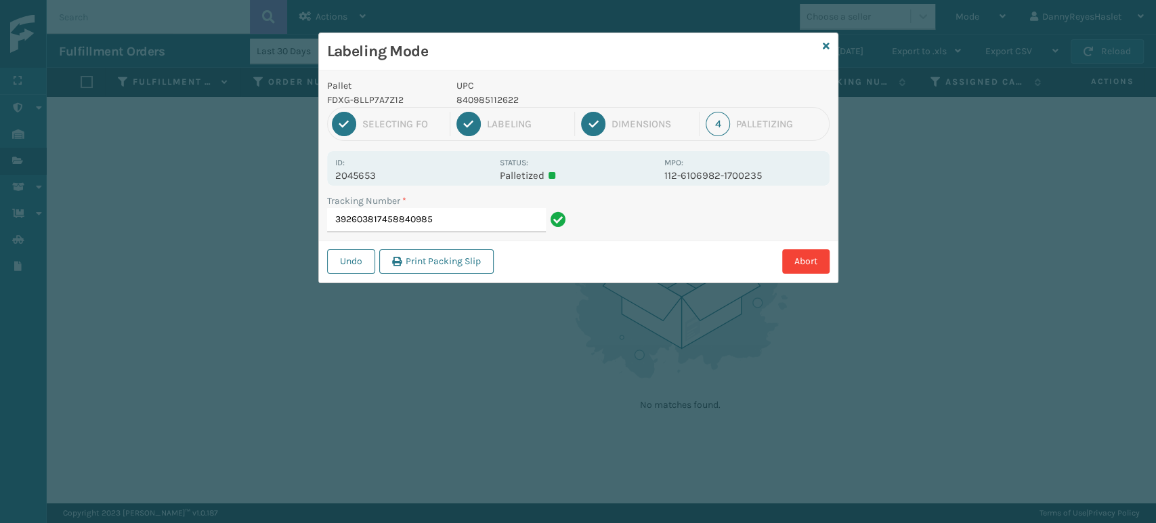
type input "3926038174588409851"
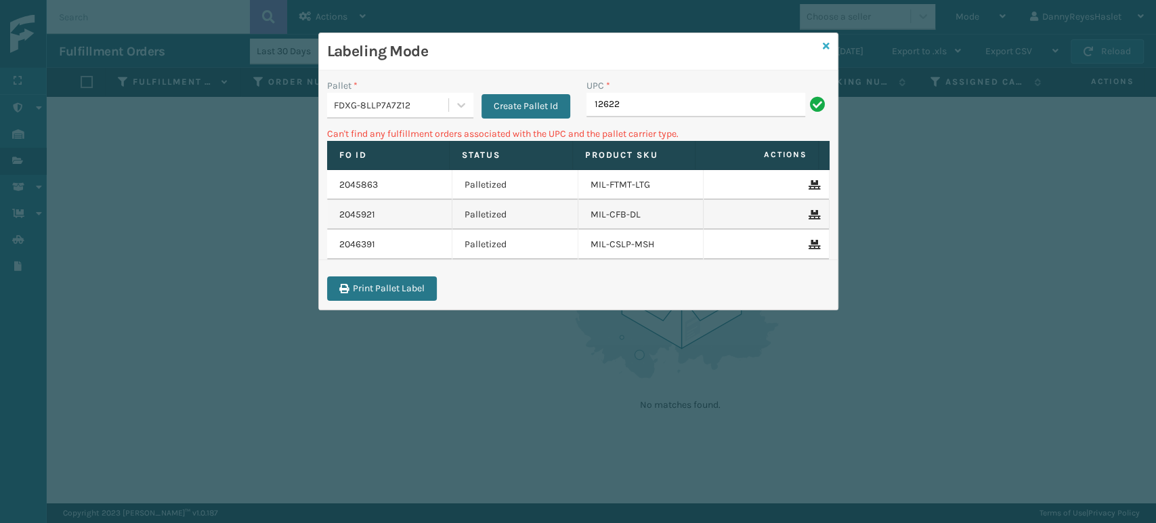
click at [824, 46] on icon at bounding box center [826, 45] width 7 height 9
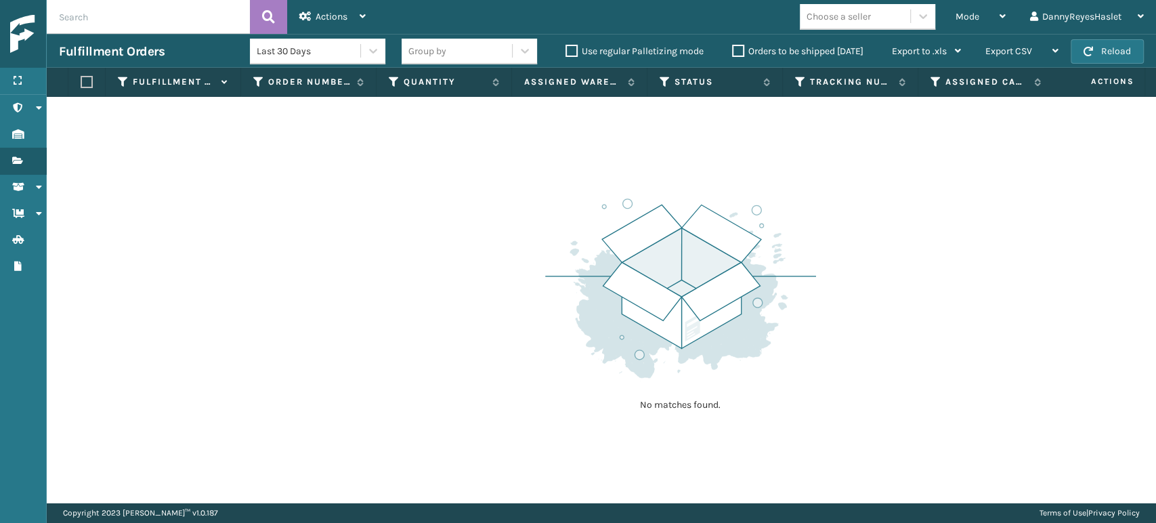
click at [970, 17] on span "Mode" at bounding box center [968, 17] width 24 height 12
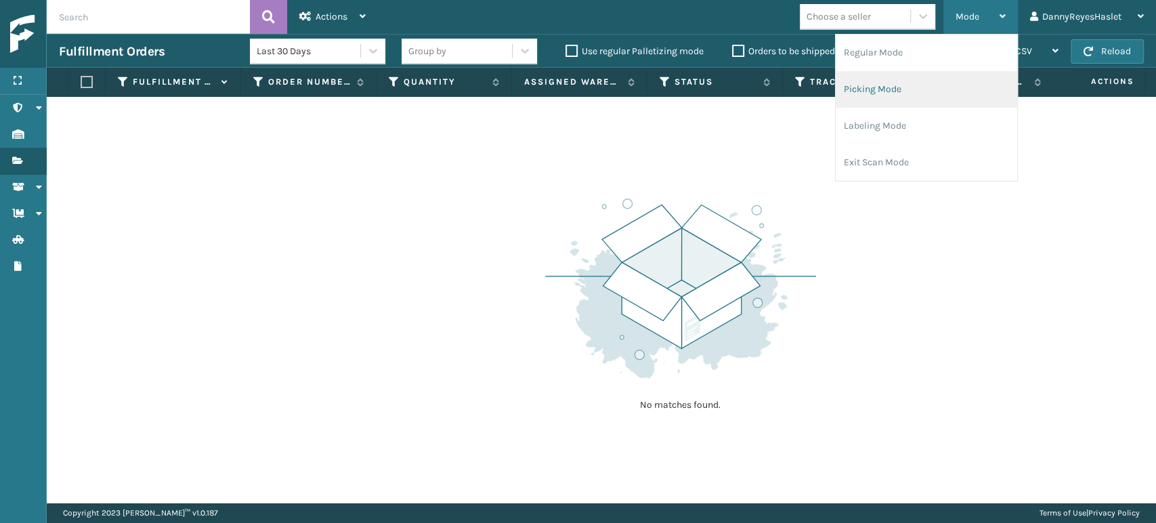
click at [892, 93] on li "Picking Mode" at bounding box center [927, 89] width 182 height 37
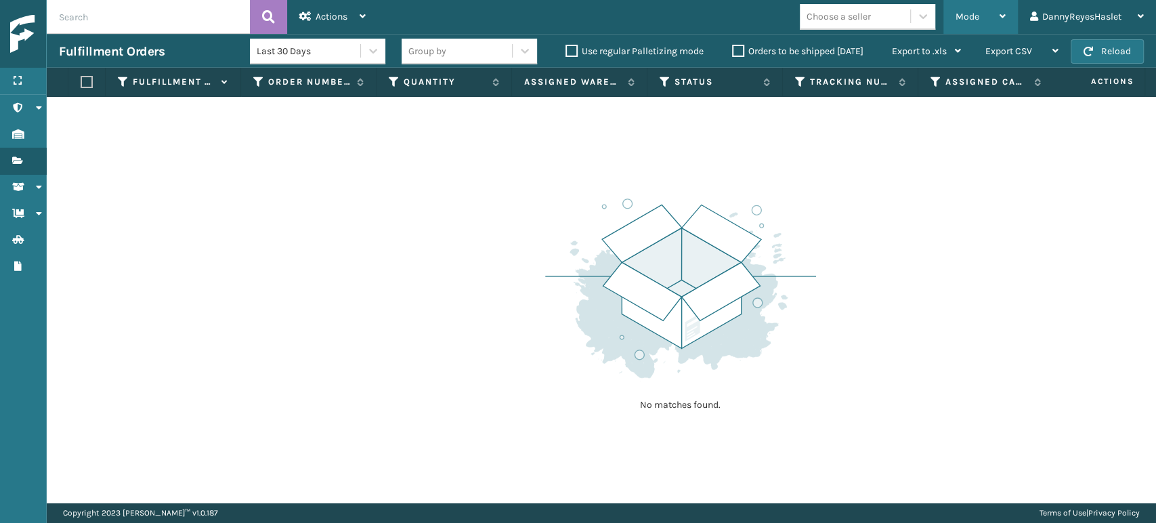
click at [977, 16] on span "Mode" at bounding box center [968, 17] width 24 height 12
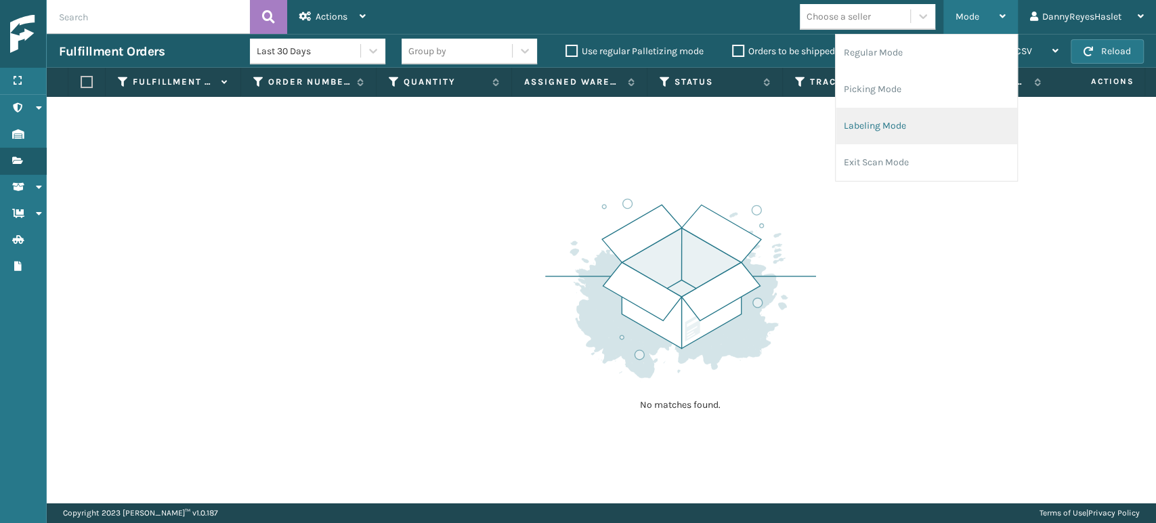
click at [885, 120] on li "Labeling Mode" at bounding box center [927, 126] width 182 height 37
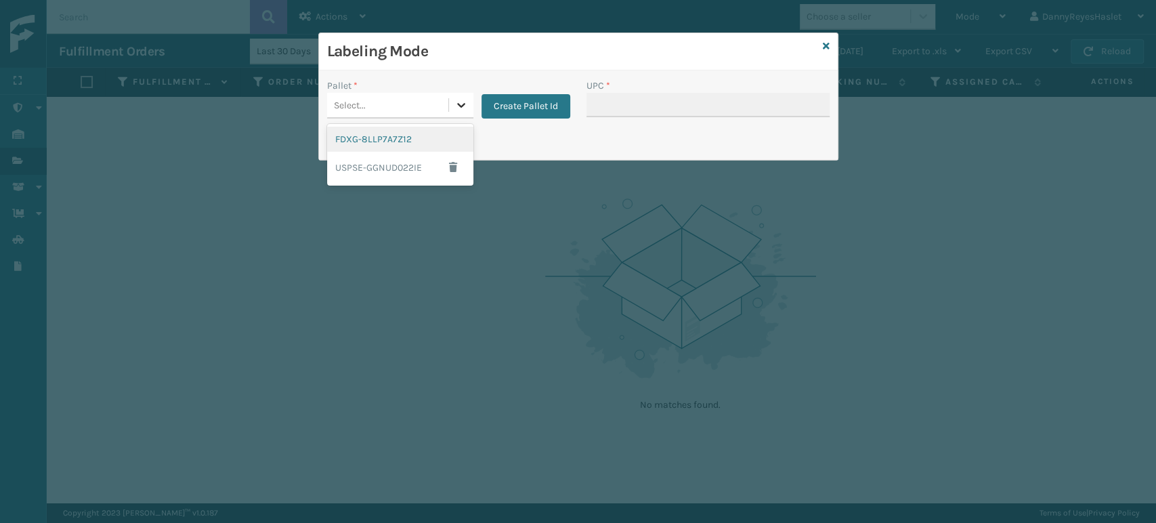
click at [460, 108] on icon at bounding box center [462, 105] width 14 height 14
click at [417, 145] on div "FDXG-8LLP7A7Z12" at bounding box center [400, 139] width 146 height 25
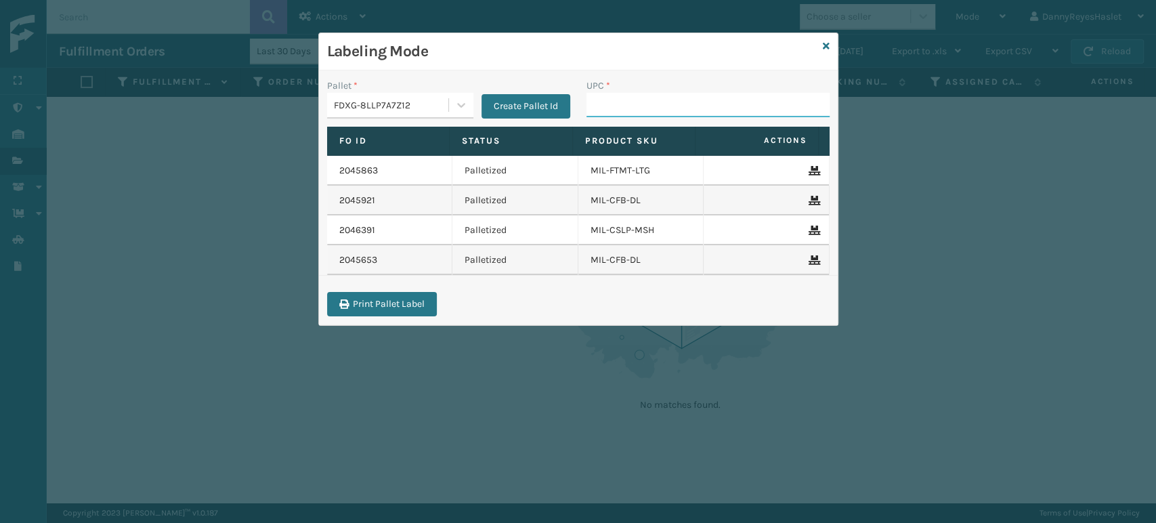
click at [591, 102] on input "UPC *" at bounding box center [708, 105] width 243 height 24
click at [617, 317] on div "Print Pallet Label" at bounding box center [578, 308] width 519 height 33
click at [610, 101] on input "UPC *" at bounding box center [708, 105] width 243 height 24
type input "8409851"
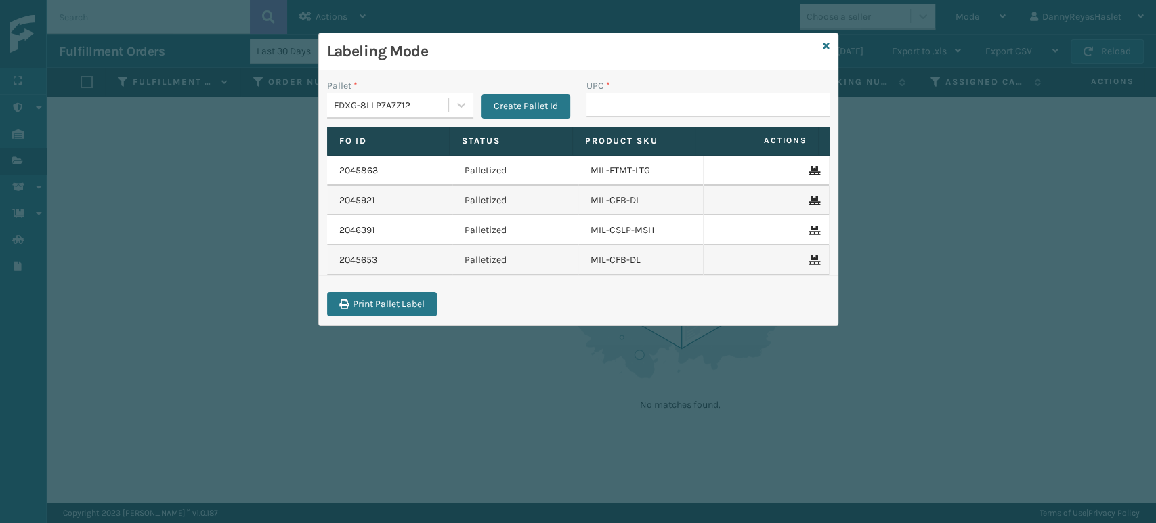
click at [654, 106] on input "UPC *" at bounding box center [708, 105] width 243 height 24
type input "8409851"
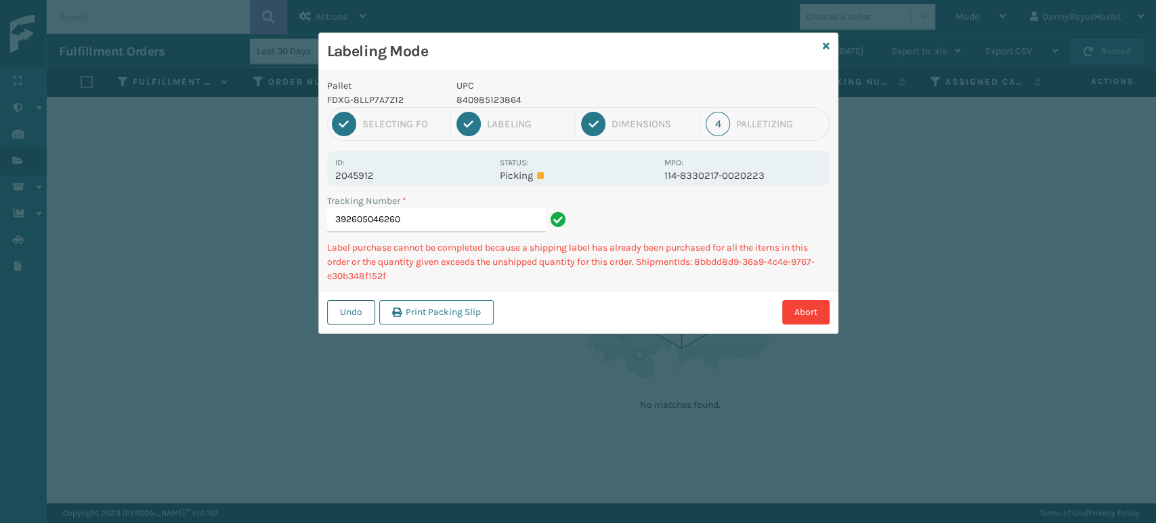
click at [352, 313] on button "Undo" at bounding box center [351, 312] width 48 height 24
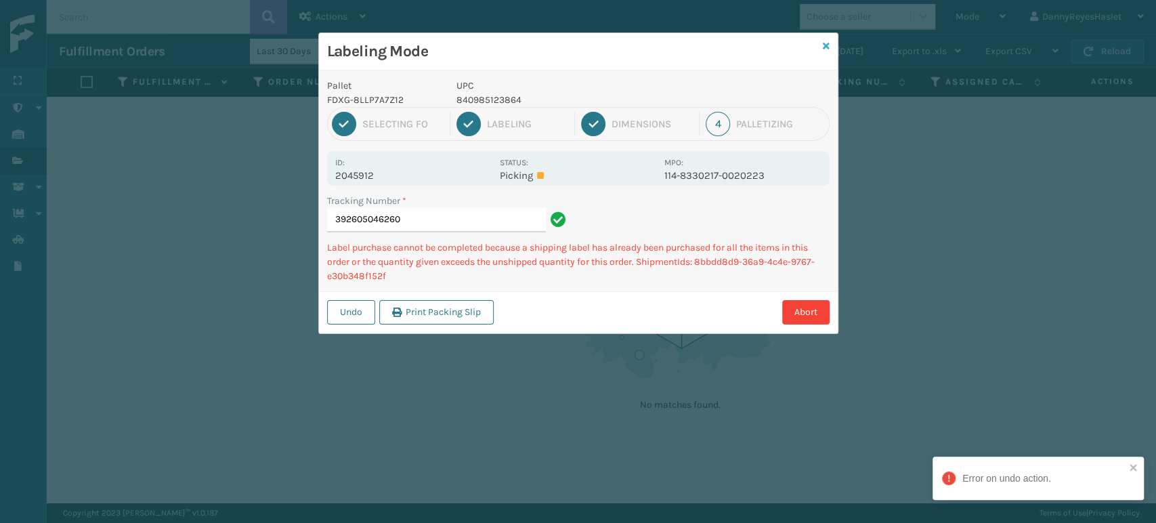
click at [823, 41] on icon at bounding box center [826, 45] width 7 height 9
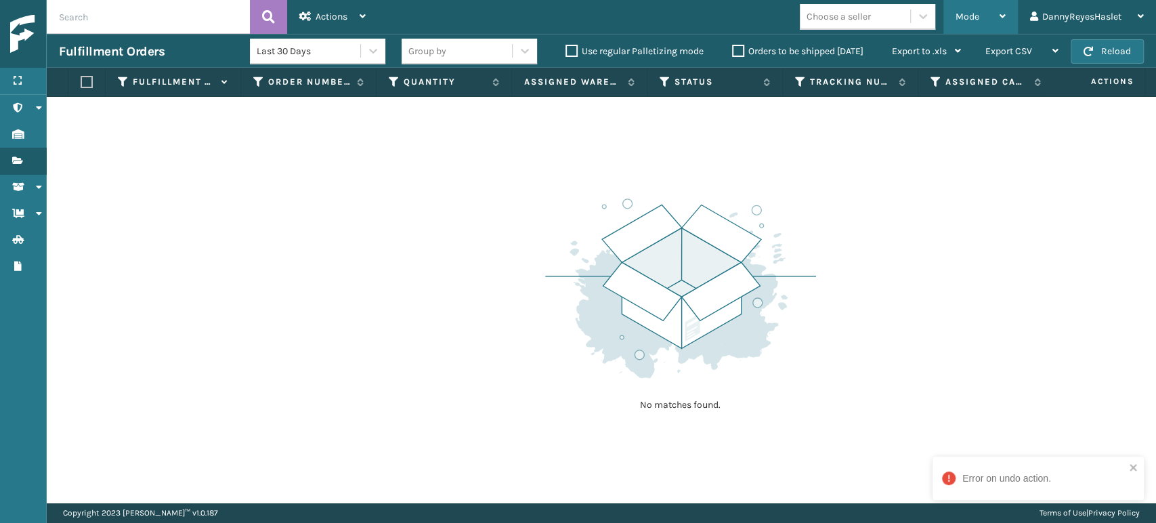
click at [1003, 14] on icon at bounding box center [1003, 16] width 6 height 9
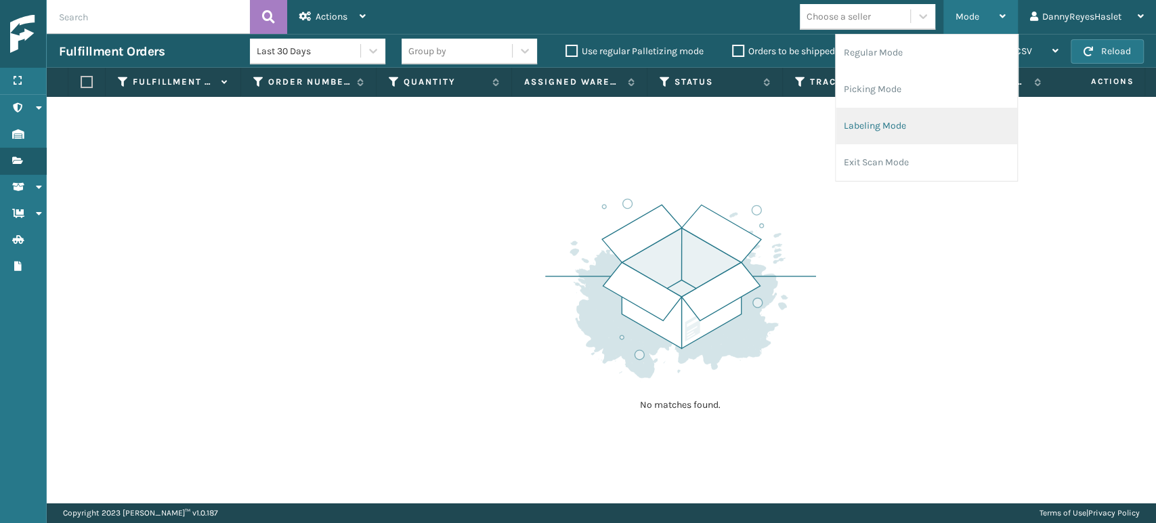
click at [944, 118] on li "Labeling Mode" at bounding box center [927, 126] width 182 height 37
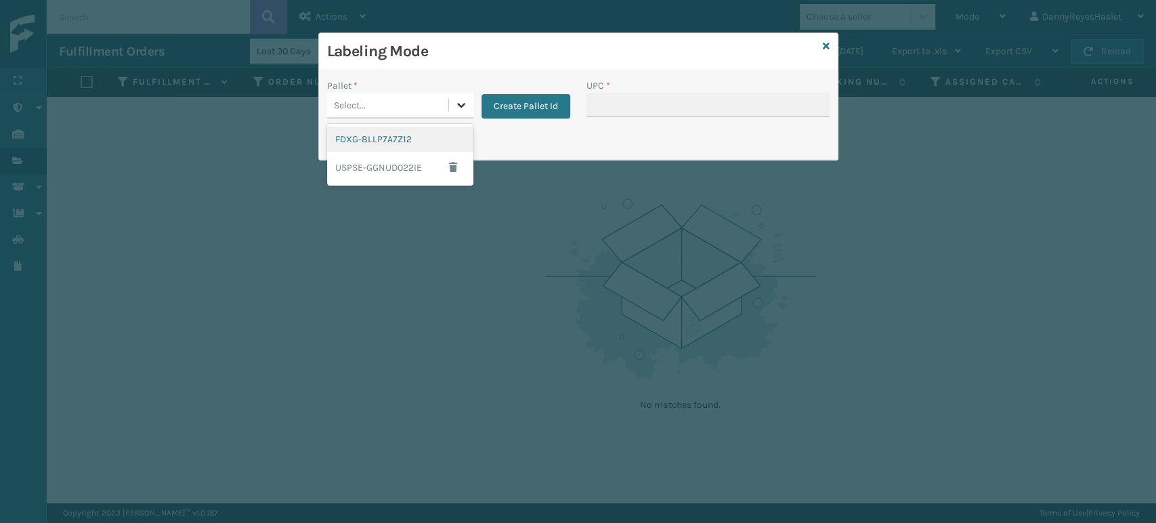
click at [470, 101] on div at bounding box center [461, 105] width 24 height 24
click at [461, 105] on icon at bounding box center [462, 105] width 14 height 14
click at [425, 146] on div "FDXG-8LLP7A7Z12" at bounding box center [400, 139] width 146 height 25
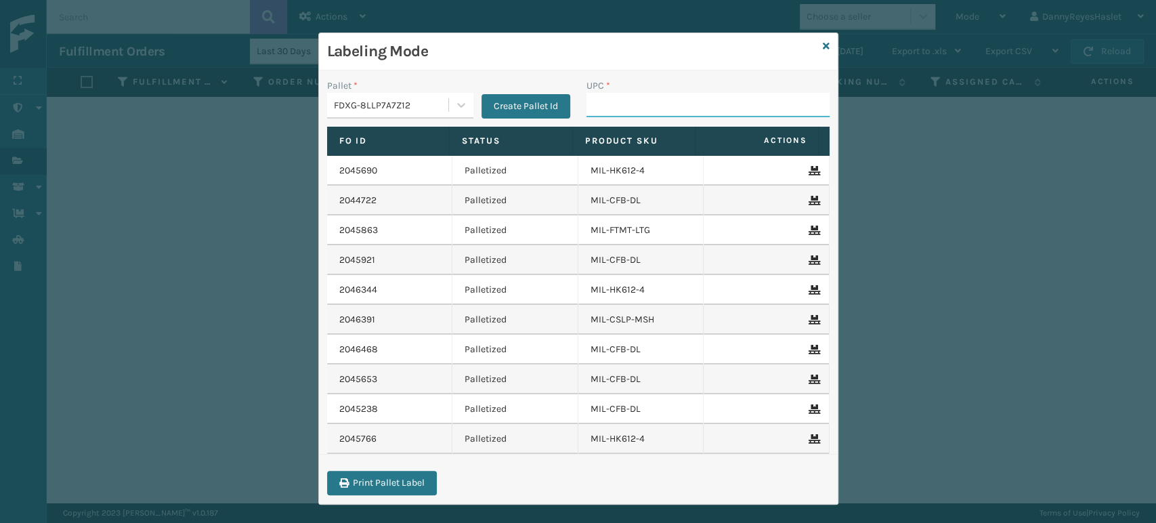
click at [600, 102] on input "UPC *" at bounding box center [708, 105] width 243 height 24
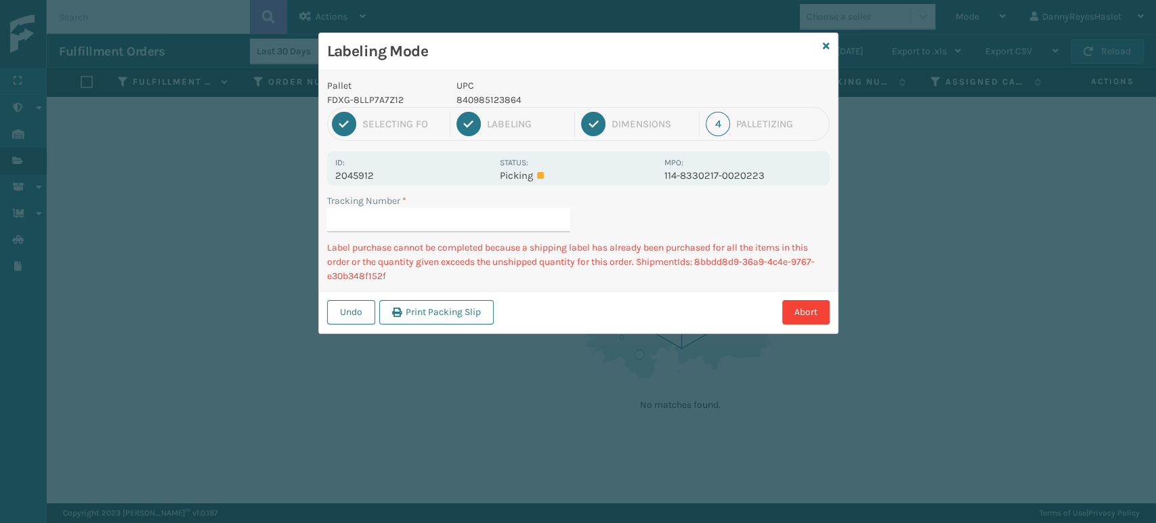
click at [790, 62] on div "Labeling Mode" at bounding box center [578, 51] width 519 height 37
click at [824, 46] on icon at bounding box center [826, 45] width 7 height 9
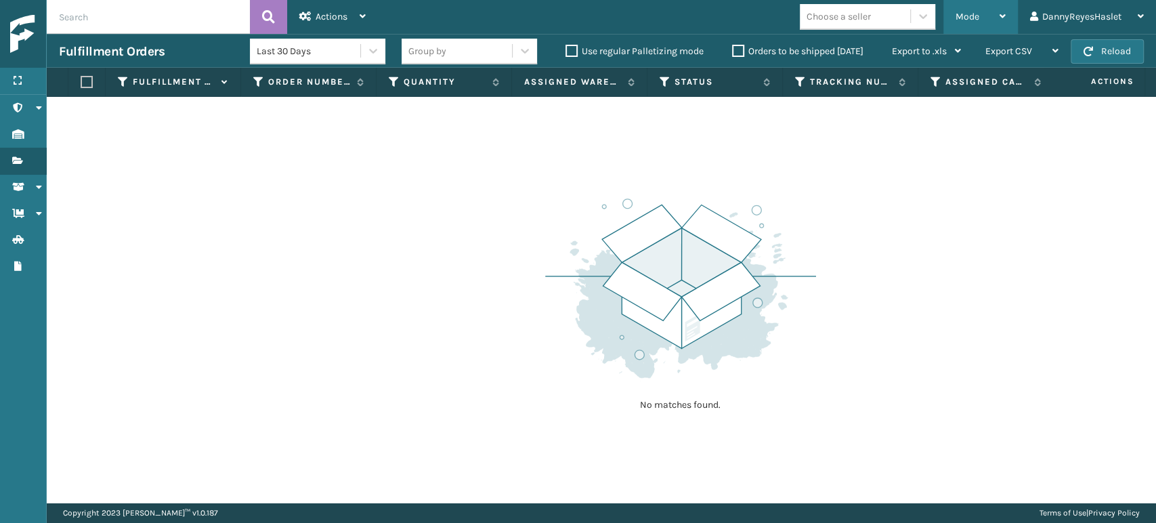
click at [986, 21] on div "Mode" at bounding box center [981, 17] width 50 height 34
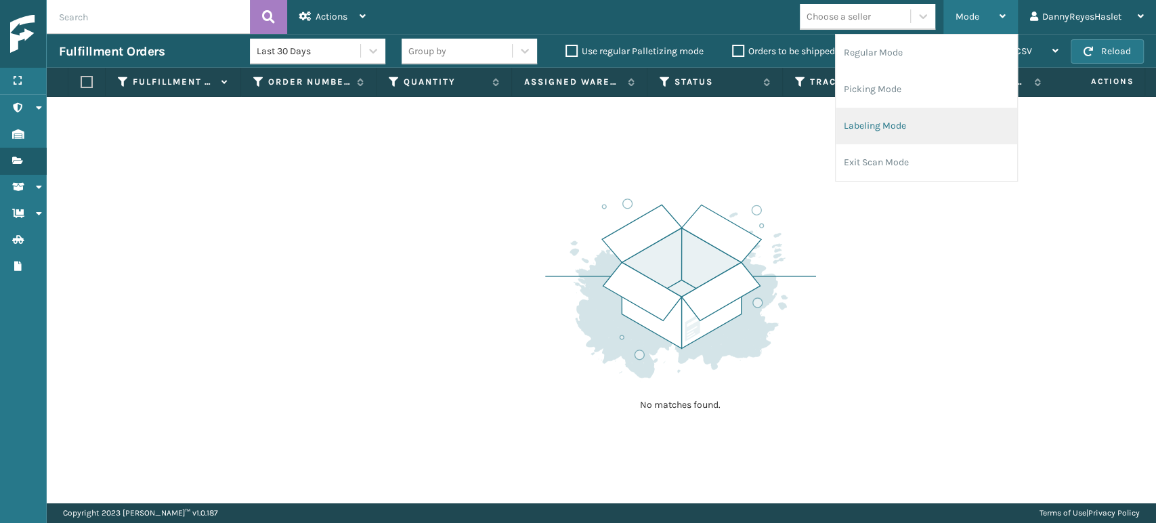
click at [883, 121] on li "Labeling Mode" at bounding box center [927, 126] width 182 height 37
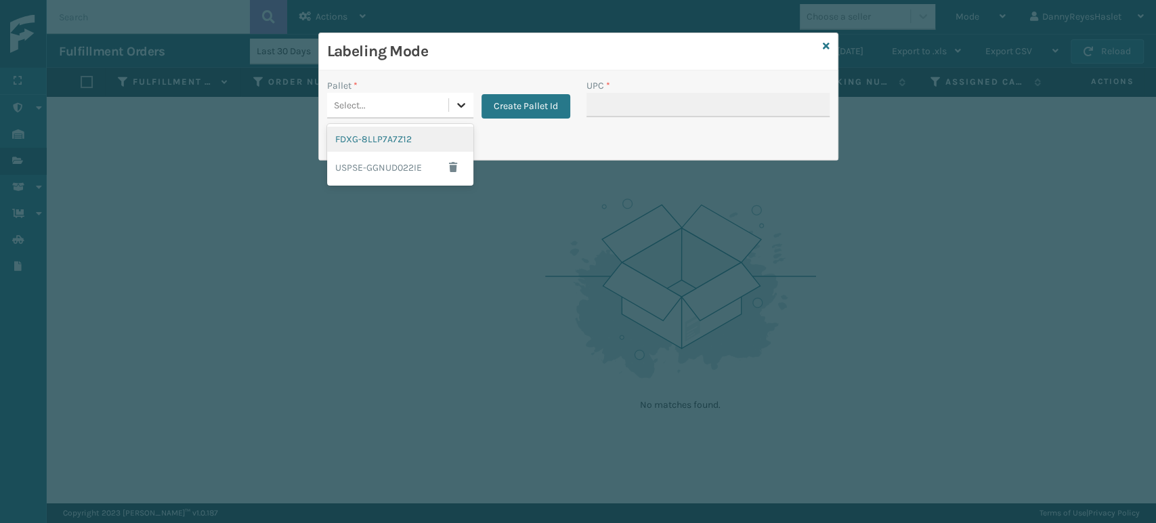
click at [461, 104] on icon at bounding box center [462, 105] width 14 height 14
click at [414, 171] on div "USPSE-GGNUD022IE" at bounding box center [400, 167] width 146 height 31
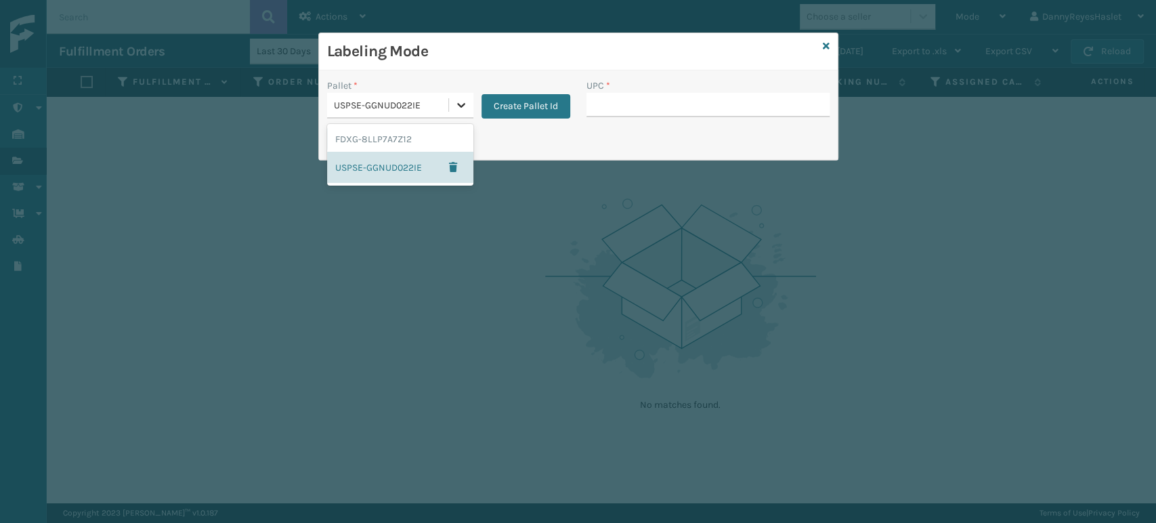
click at [463, 106] on icon at bounding box center [462, 105] width 14 height 14
click at [440, 141] on div "FDXG-8LLP7A7Z12" at bounding box center [400, 139] width 146 height 25
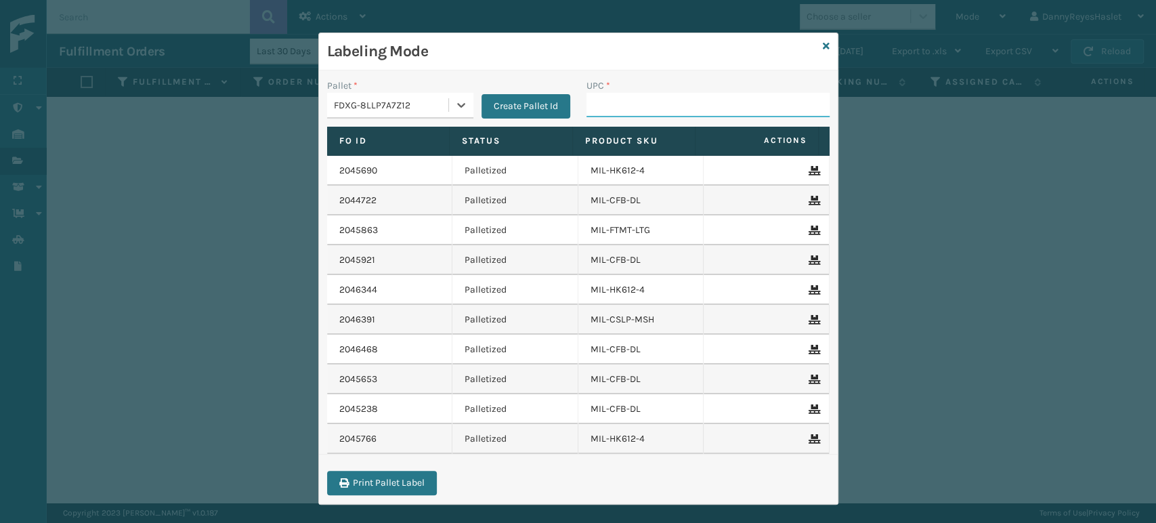
click at [618, 106] on input "UPC *" at bounding box center [708, 105] width 243 height 24
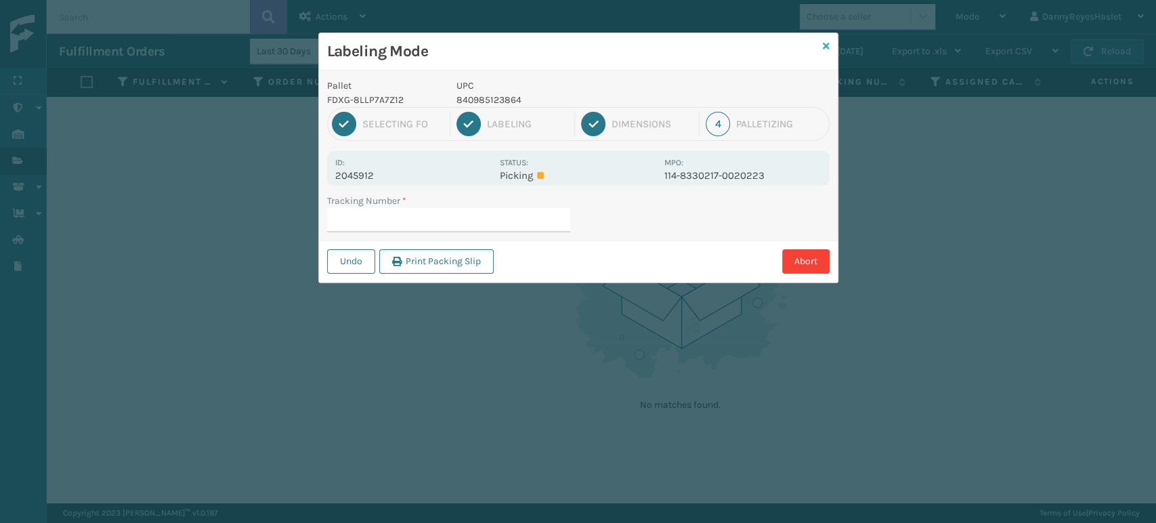
click at [825, 42] on icon at bounding box center [826, 45] width 7 height 9
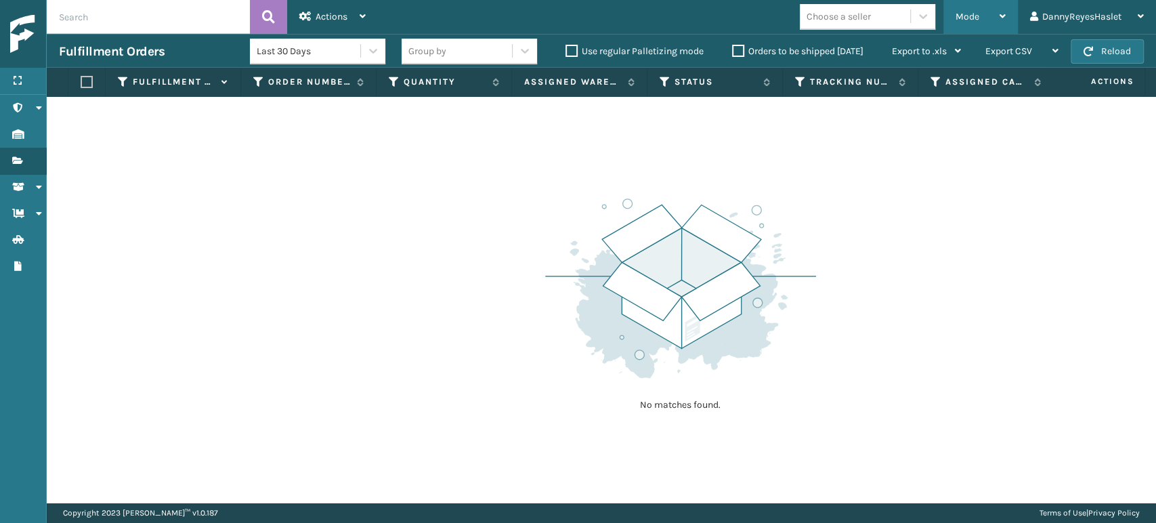
click at [975, 17] on span "Mode" at bounding box center [968, 17] width 24 height 12
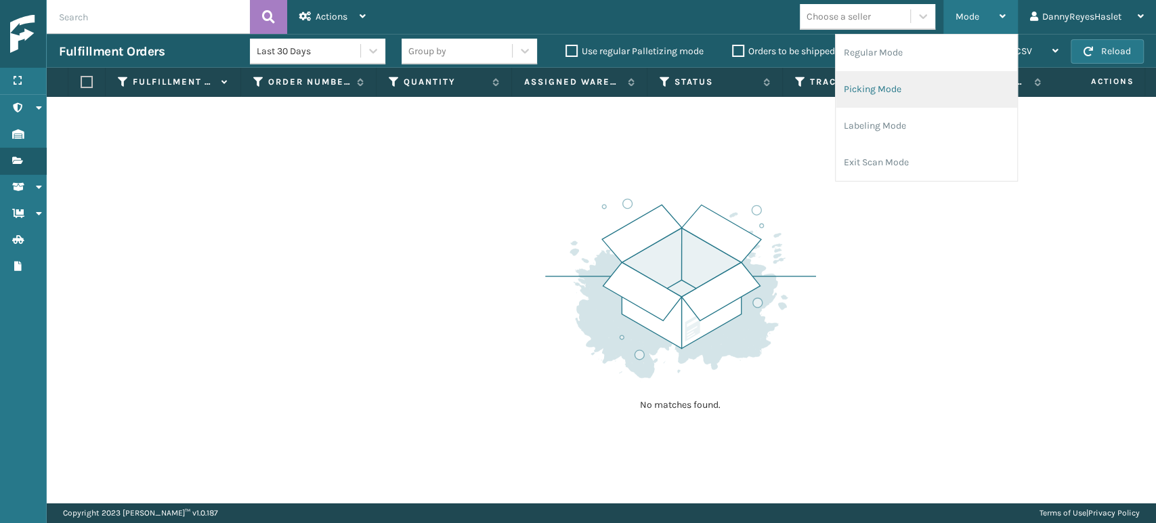
click at [891, 87] on li "Picking Mode" at bounding box center [927, 89] width 182 height 37
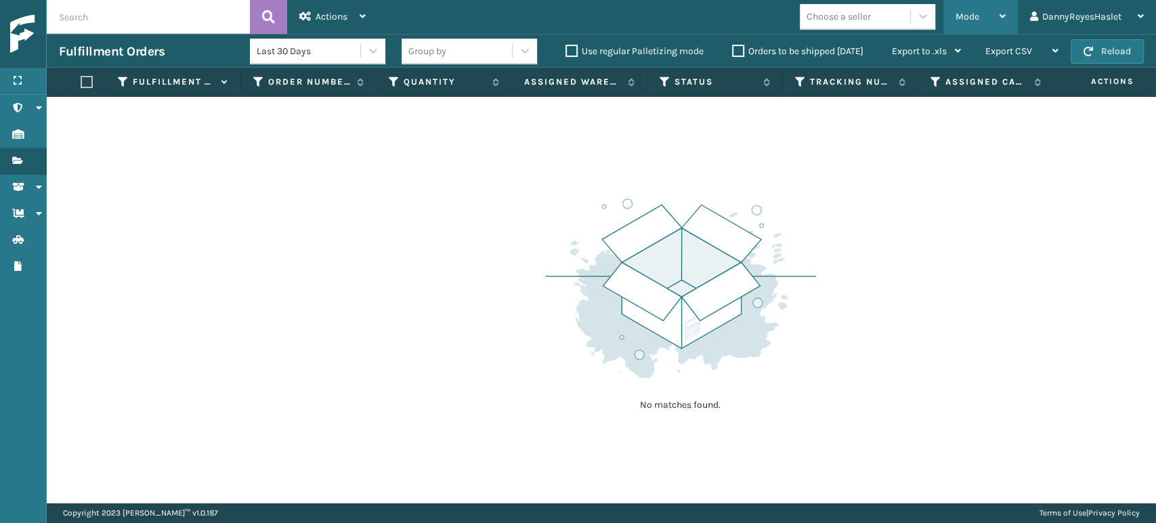
click at [962, 18] on span "Mode" at bounding box center [968, 17] width 24 height 12
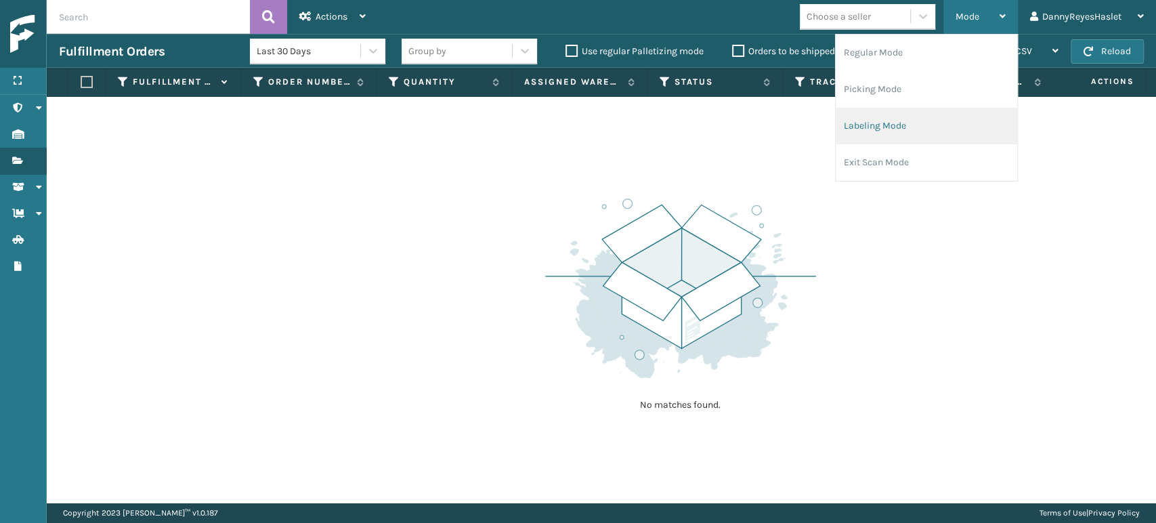
click at [879, 129] on li "Labeling Mode" at bounding box center [927, 126] width 182 height 37
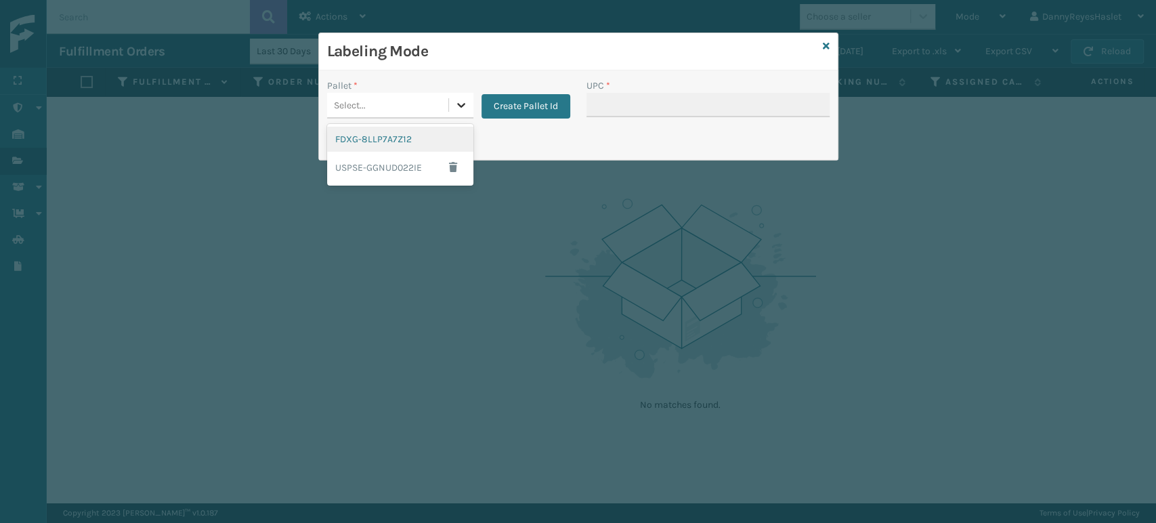
click at [461, 105] on icon at bounding box center [461, 105] width 8 height 5
click at [432, 104] on div "Select..." at bounding box center [387, 105] width 121 height 22
click at [424, 131] on div "FDXG-8LLP7A7Z12" at bounding box center [400, 139] width 146 height 25
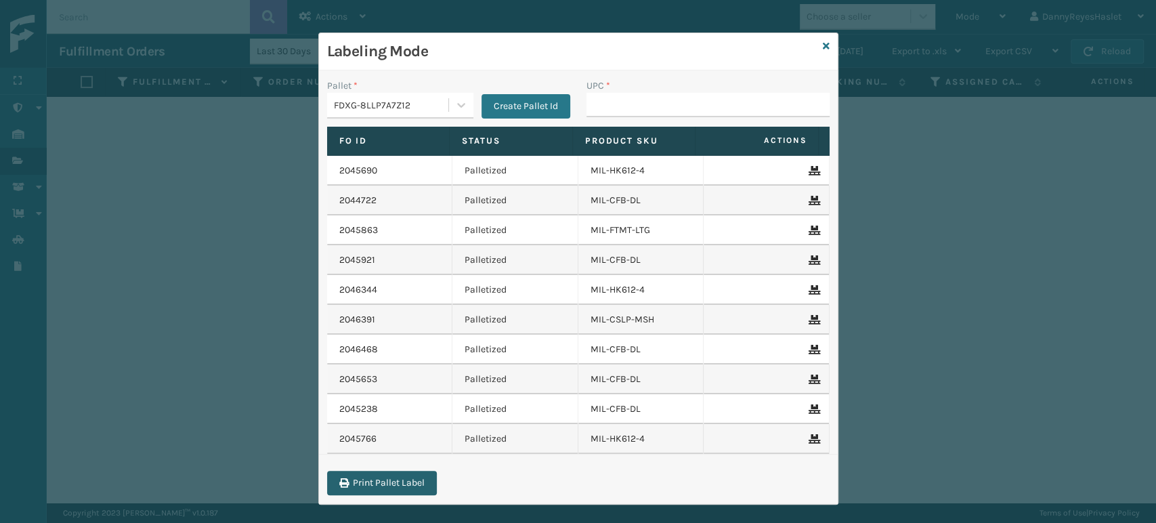
click at [387, 486] on button "Print Pallet Label" at bounding box center [382, 483] width 110 height 24
click at [809, 435] on icon at bounding box center [813, 438] width 8 height 9
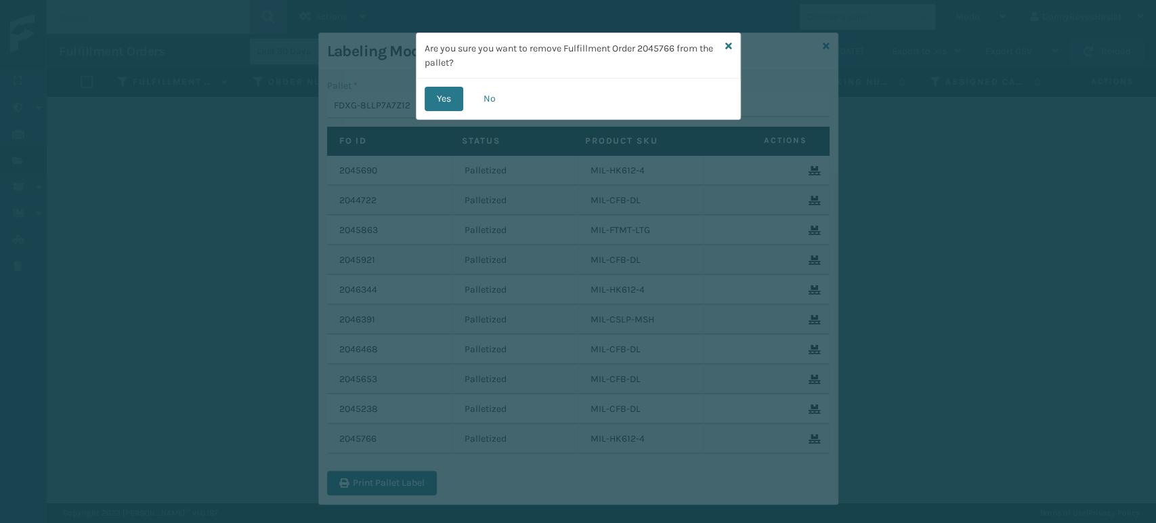
click at [795, 435] on div "Are you sure you want to remove Fulfillment Order 2045766 from the pallet? Yes …" at bounding box center [578, 261] width 1156 height 523
click at [491, 99] on button "No" at bounding box center [489, 99] width 37 height 24
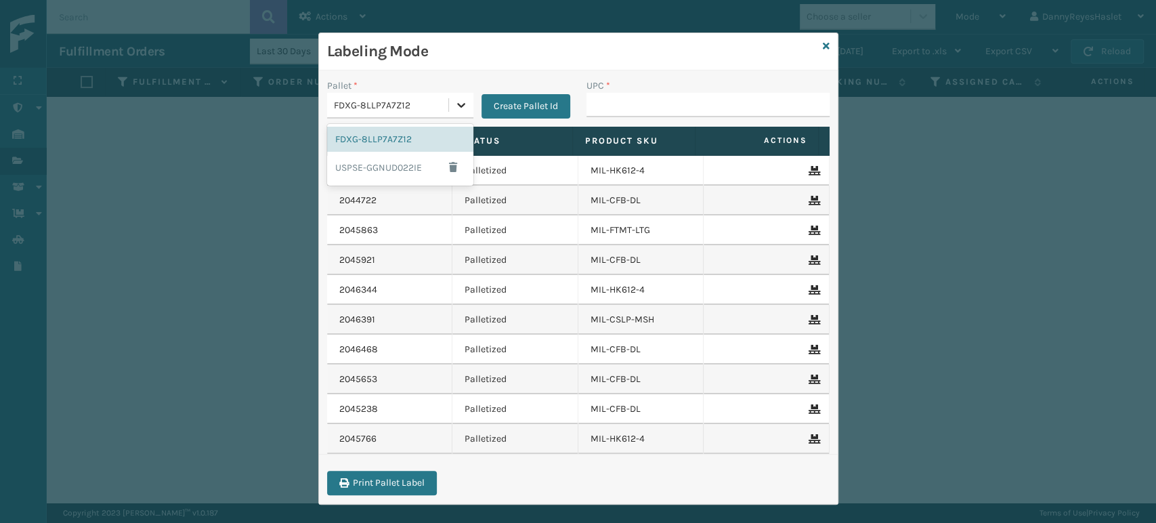
click at [455, 107] on icon at bounding box center [462, 105] width 14 height 14
click at [404, 161] on div "USPSE-GGNUD022IE" at bounding box center [400, 167] width 146 height 31
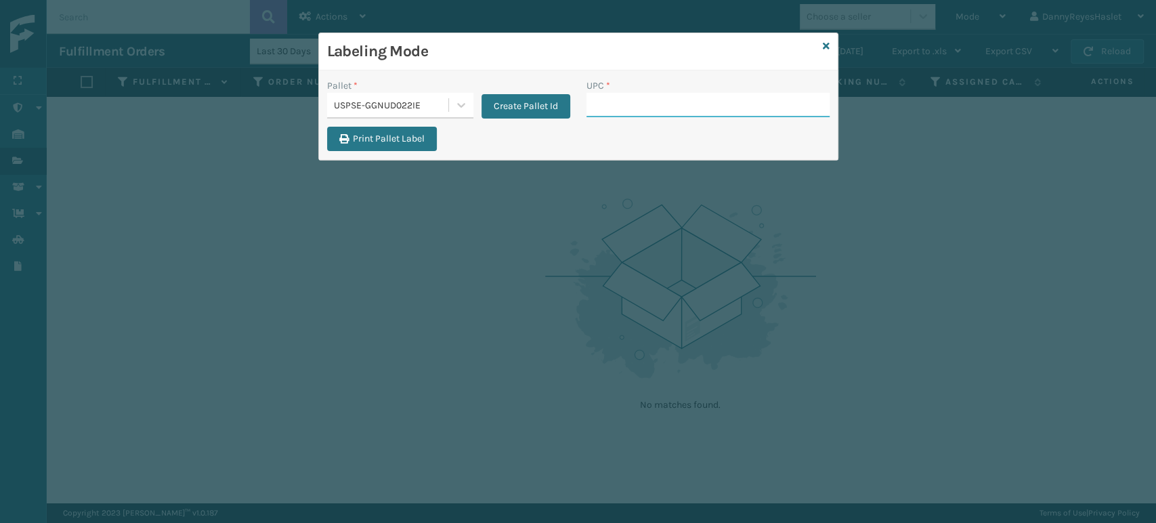
click at [595, 104] on input "UPC *" at bounding box center [708, 105] width 243 height 24
click at [627, 102] on input "UPC *" at bounding box center [708, 105] width 243 height 24
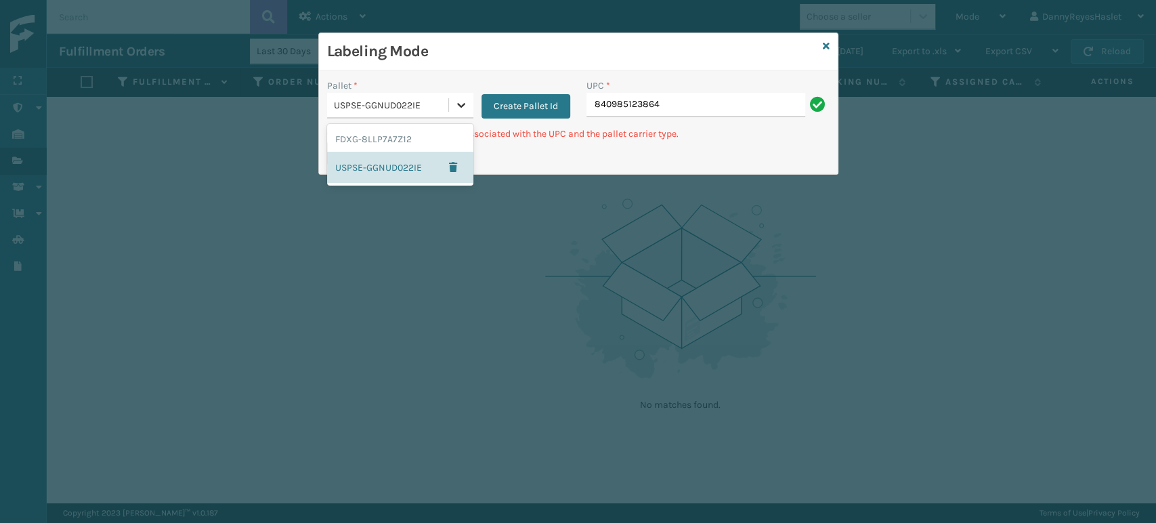
click at [459, 105] on icon at bounding box center [461, 105] width 8 height 5
click at [378, 140] on div "FDXG-8LLP7A7Z12" at bounding box center [400, 139] width 146 height 25
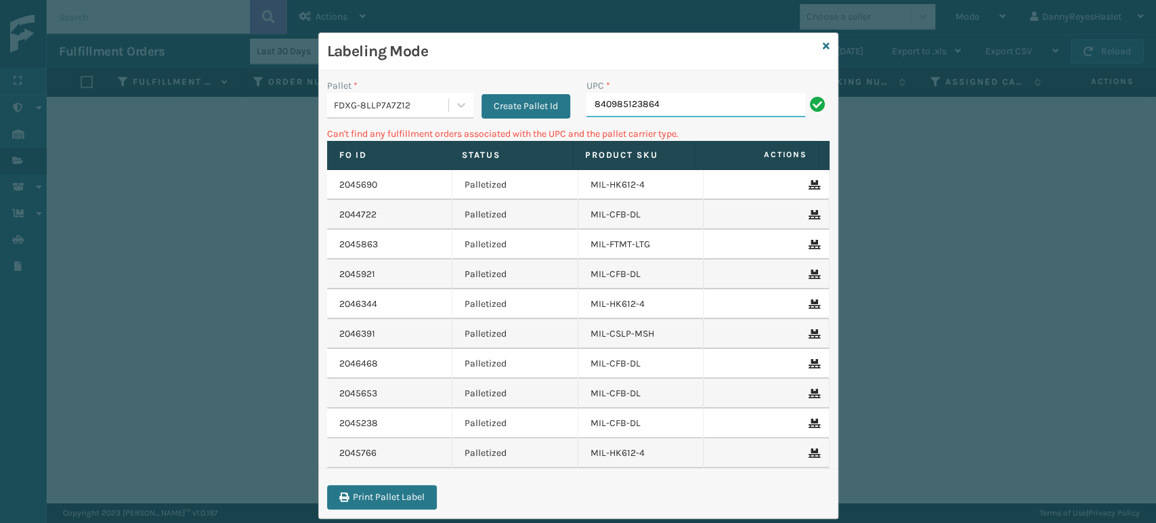
click at [672, 110] on input "840985123864" at bounding box center [696, 105] width 219 height 24
type input "8"
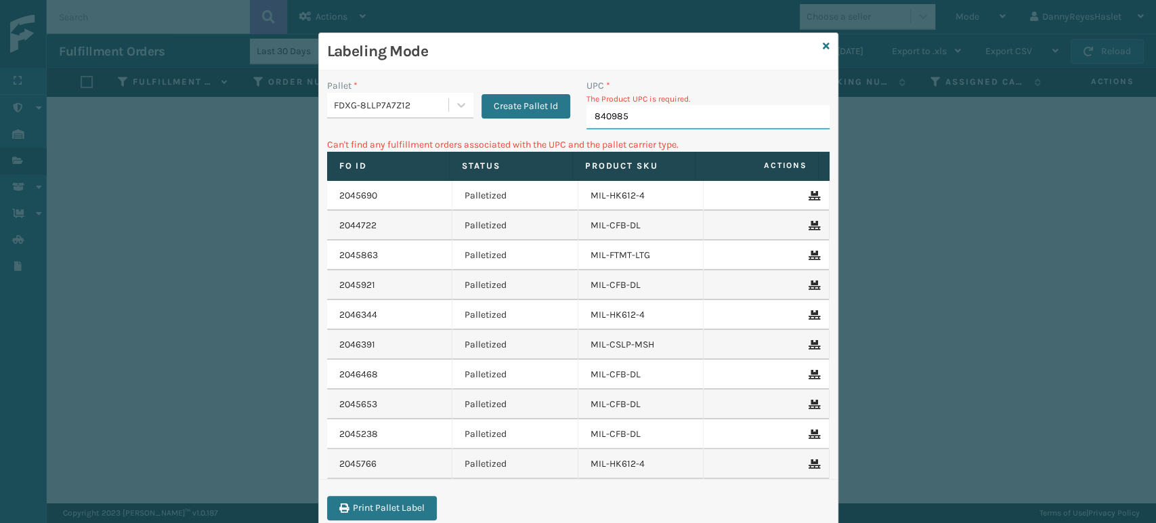
type input "8409851"
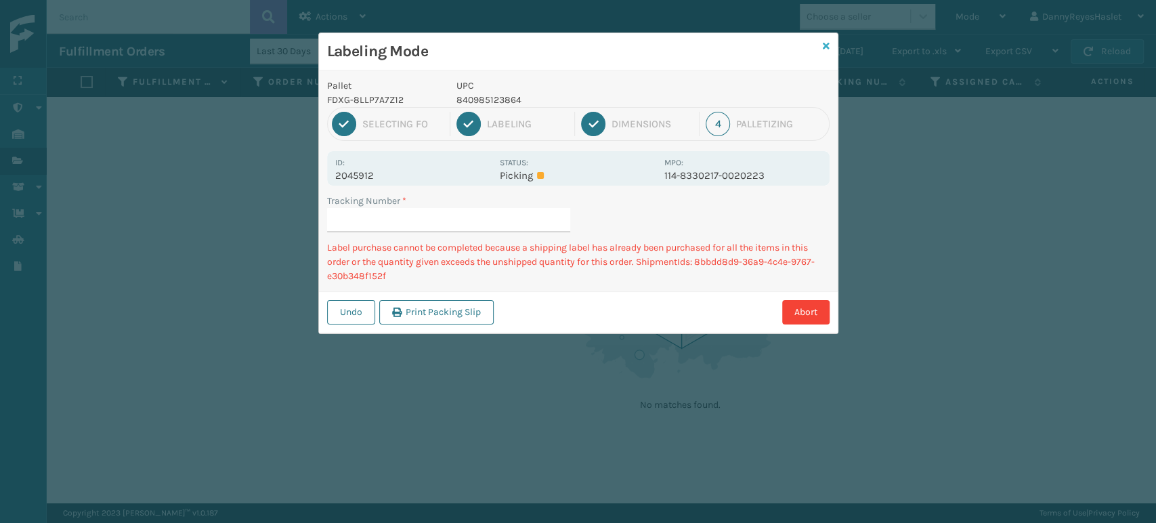
click at [828, 44] on icon at bounding box center [826, 45] width 7 height 9
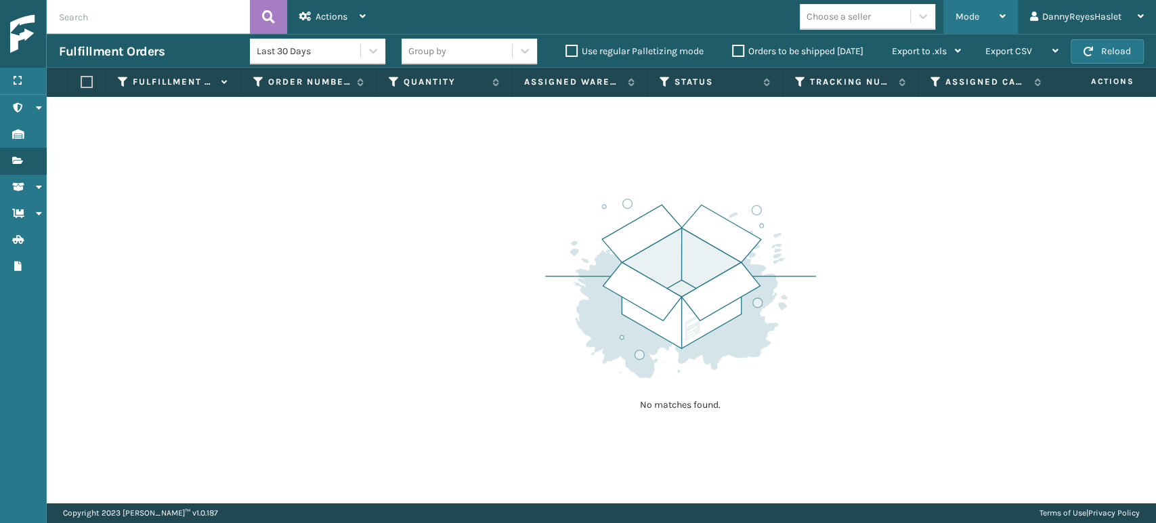
click at [969, 15] on span "Mode" at bounding box center [968, 17] width 24 height 12
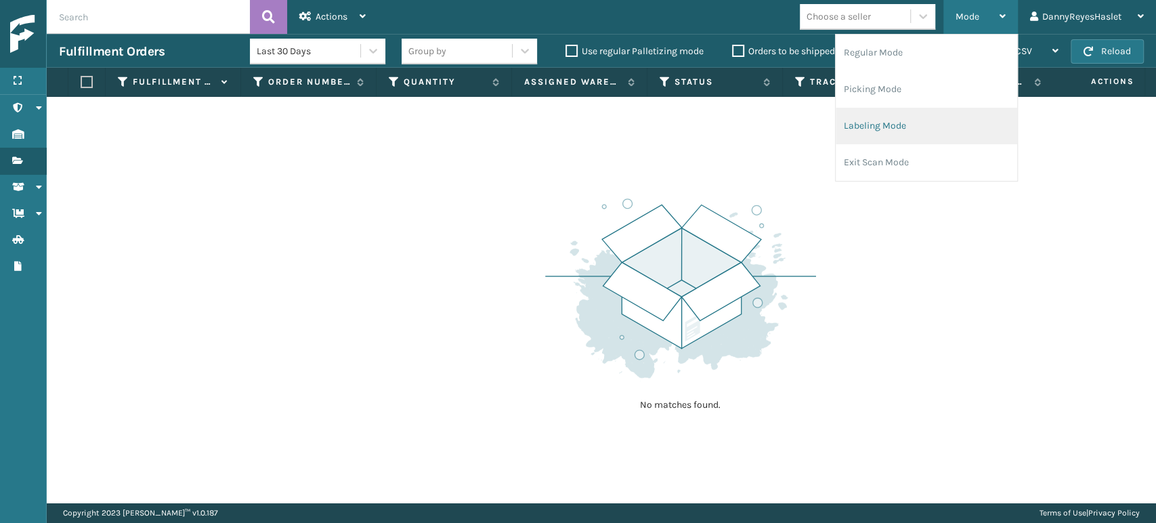
click at [858, 130] on li "Labeling Mode" at bounding box center [927, 126] width 182 height 37
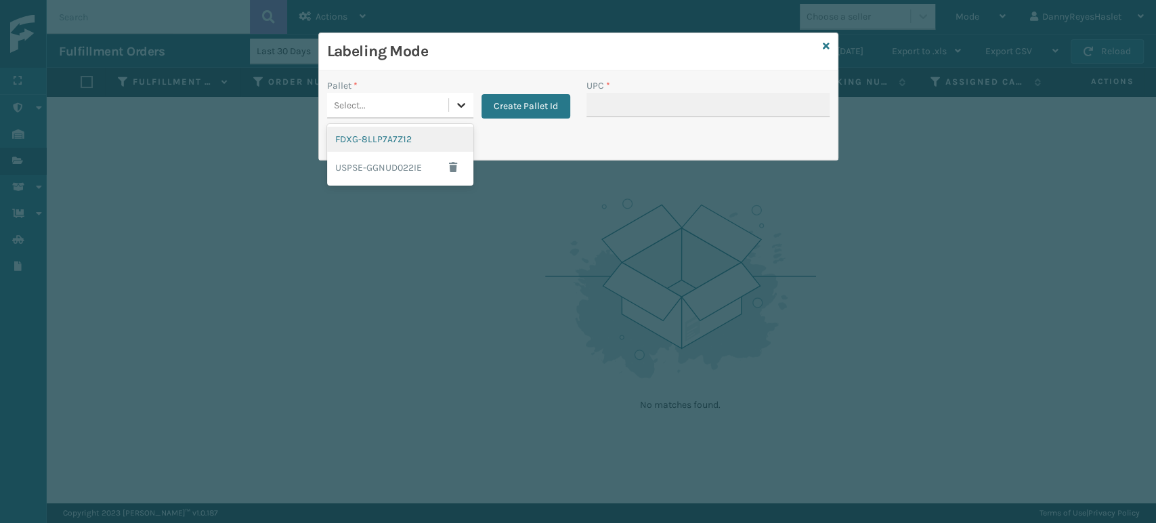
click at [464, 110] on icon at bounding box center [462, 105] width 14 height 14
click at [426, 144] on div "FDXG-8LLP7A7Z12" at bounding box center [400, 139] width 146 height 25
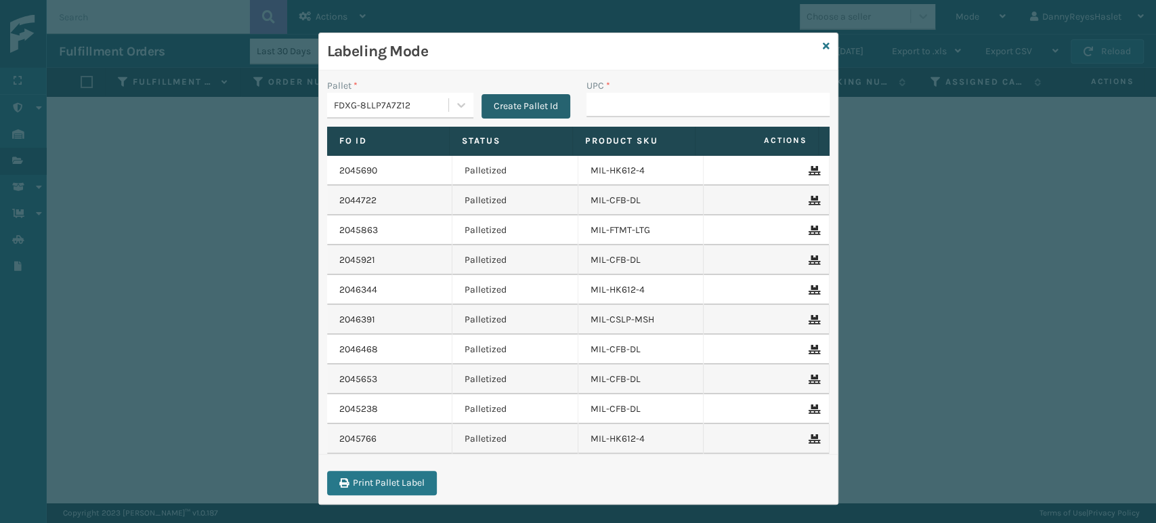
click at [528, 98] on button "Create Pallet Id" at bounding box center [526, 106] width 89 height 24
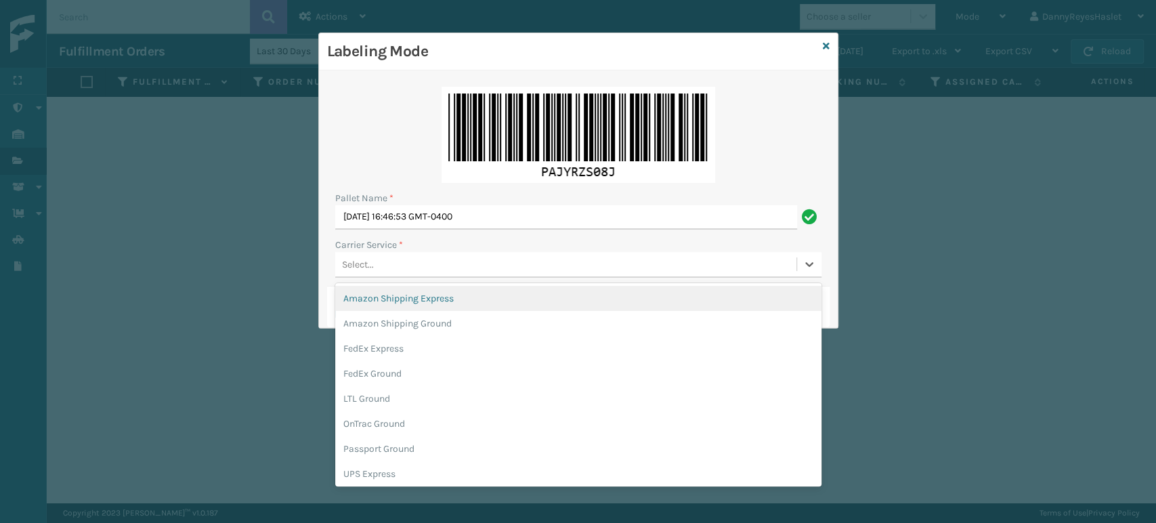
click at [457, 263] on div "Select..." at bounding box center [565, 264] width 461 height 22
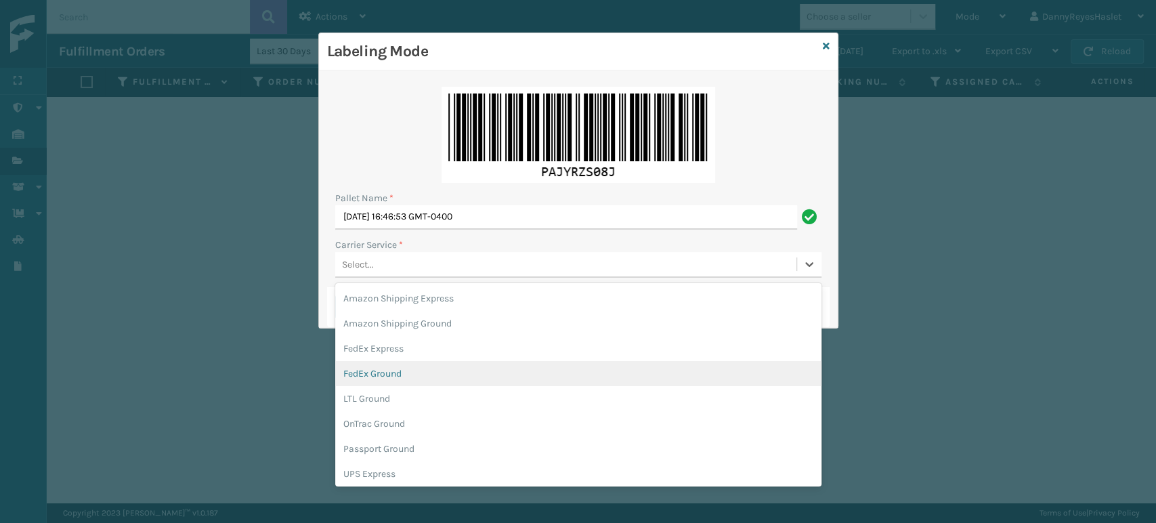
click at [406, 373] on div "FedEx Ground" at bounding box center [578, 373] width 486 height 25
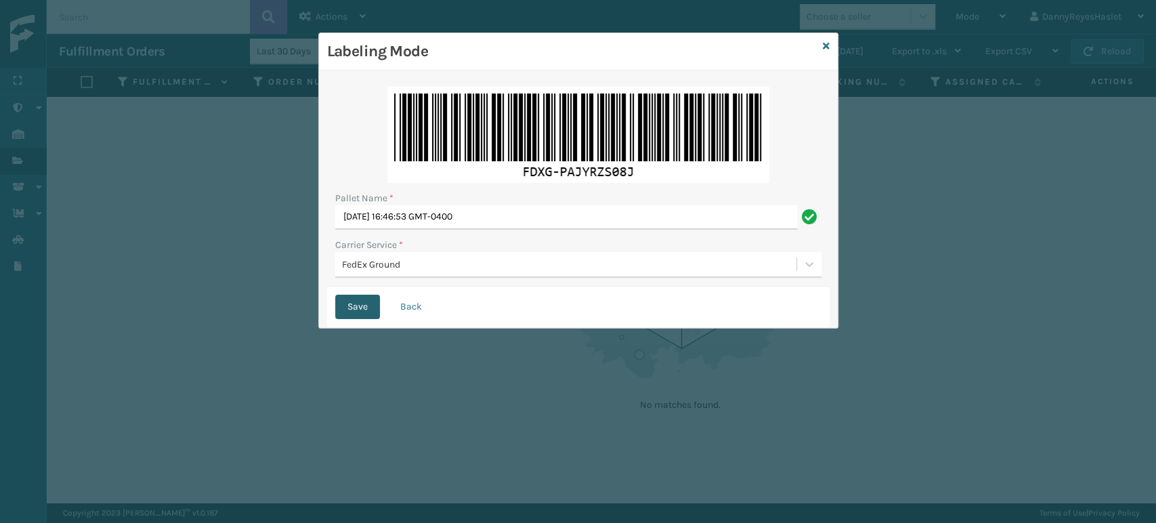
click at [350, 305] on button "Save" at bounding box center [357, 307] width 45 height 24
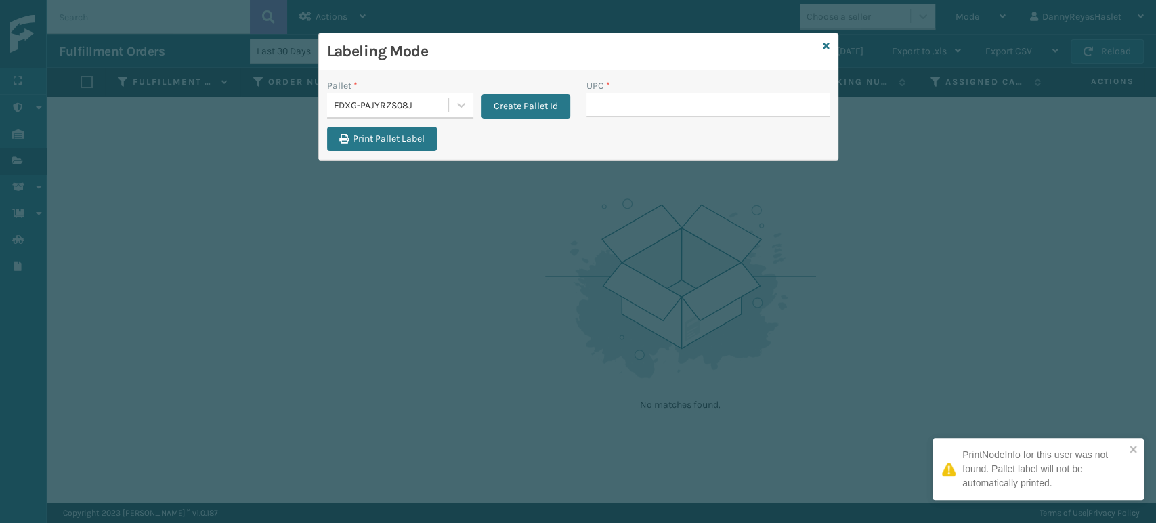
click at [633, 102] on input "UPC *" at bounding box center [708, 105] width 243 height 24
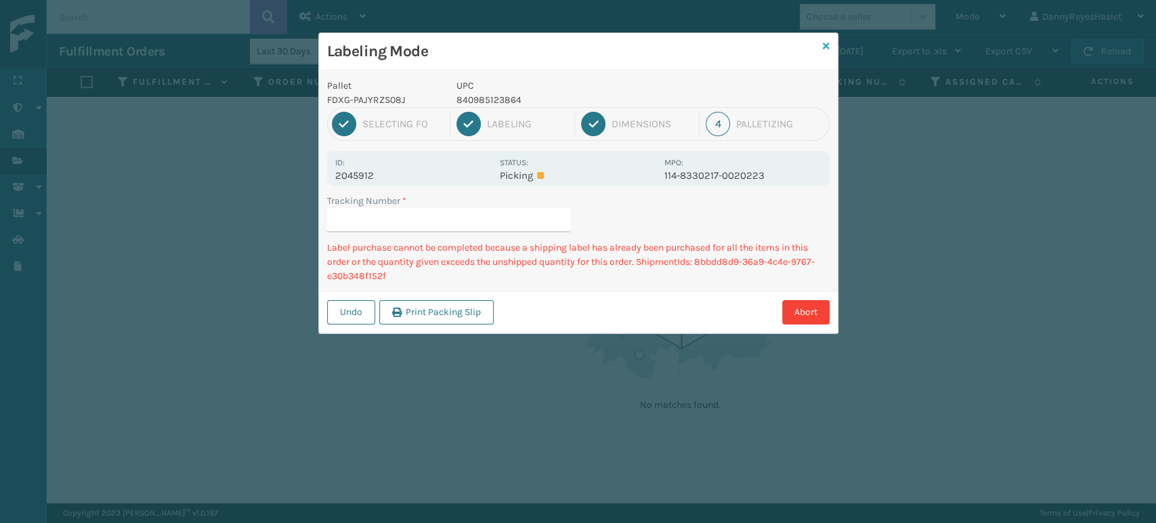
click at [823, 47] on icon at bounding box center [826, 45] width 7 height 9
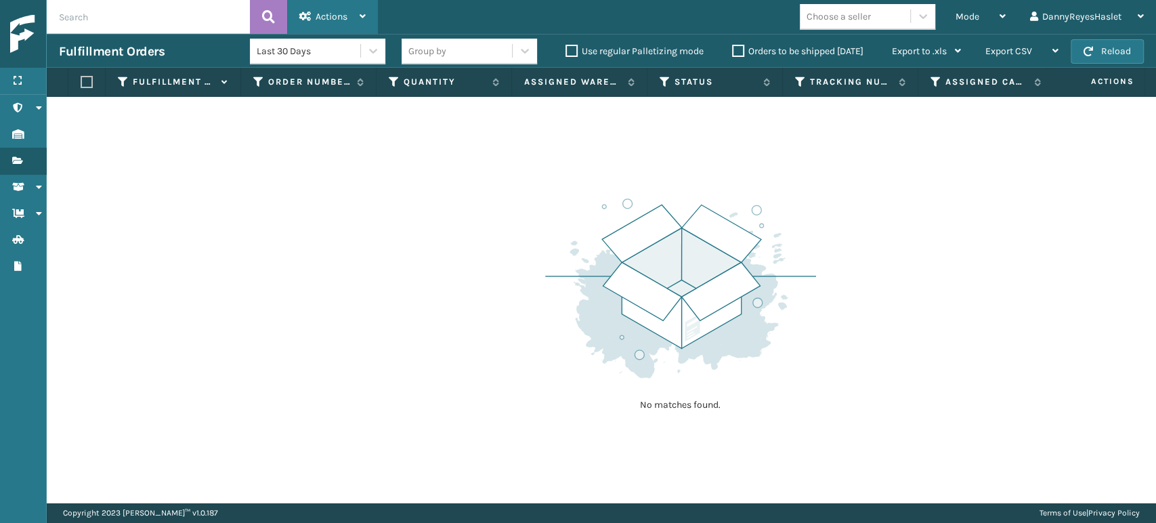
click at [344, 18] on span "Actions" at bounding box center [332, 17] width 32 height 12
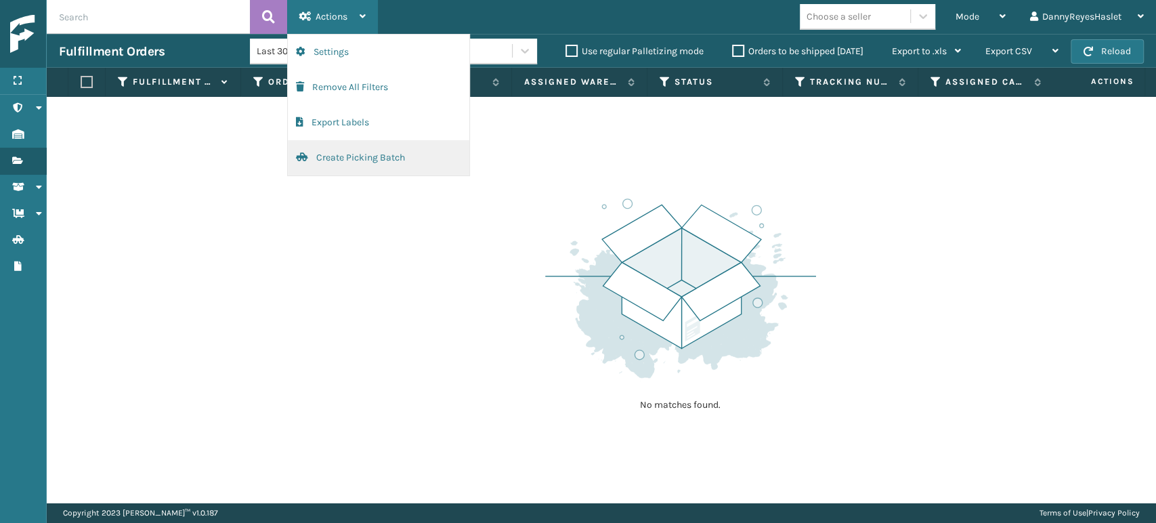
click at [335, 154] on button "Create Picking Batch" at bounding box center [379, 157] width 182 height 35
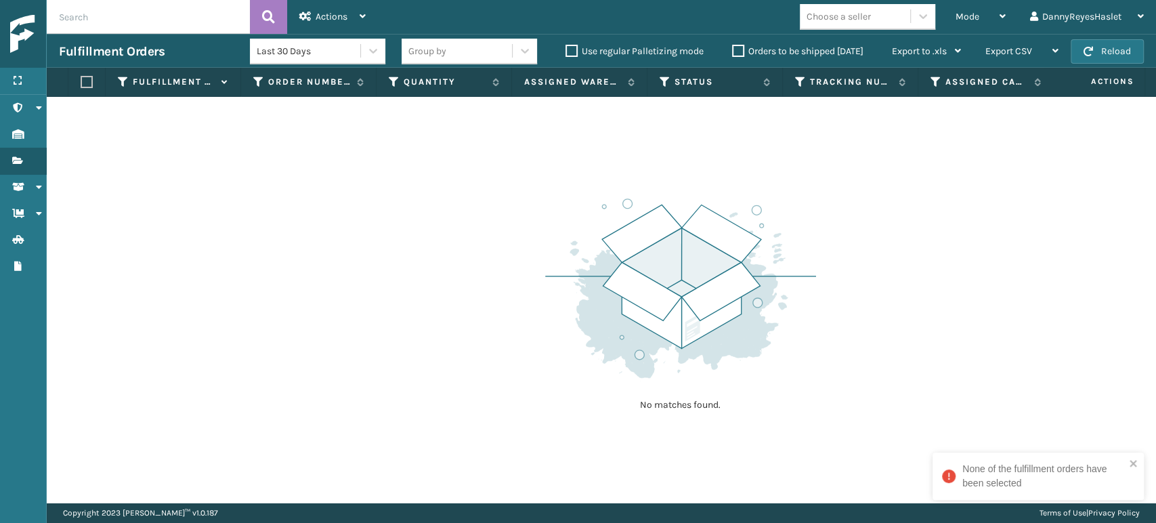
click at [703, 75] on th "Status" at bounding box center [715, 82] width 135 height 29
click at [694, 79] on label "Status" at bounding box center [716, 82] width 82 height 12
click at [33, 186] on link "Fulfillment Orders Shipment Status" at bounding box center [23, 187] width 46 height 26
click at [18, 162] on icon "Fulfillment Orders" at bounding box center [17, 160] width 11 height 9
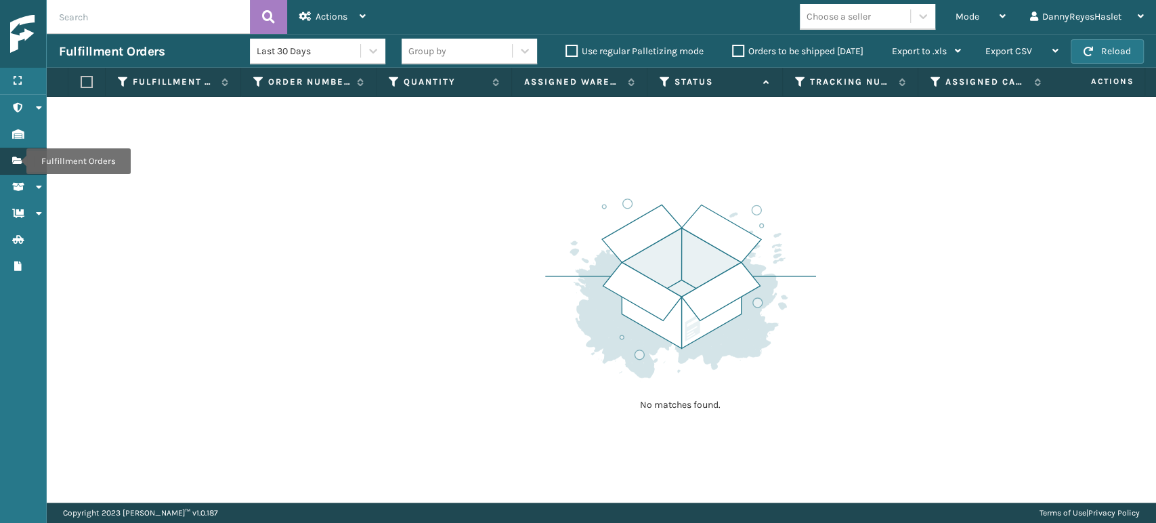
click at [18, 162] on icon "Fulfillment Orders" at bounding box center [17, 160] width 11 height 9
click at [19, 136] on icon "Inventory" at bounding box center [17, 133] width 11 height 9
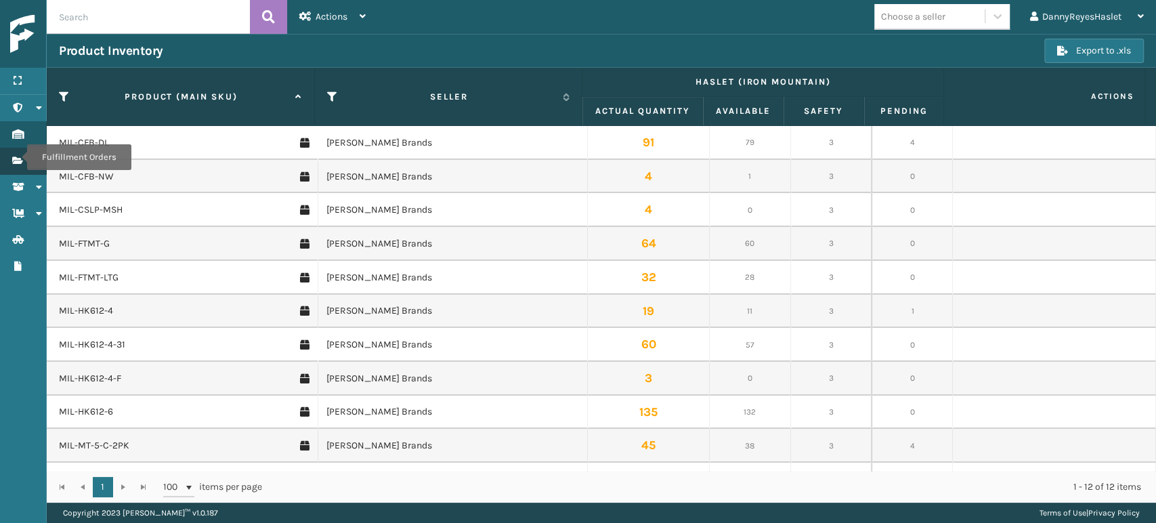
click at [18, 157] on icon "Fulfillment Orders" at bounding box center [17, 160] width 11 height 9
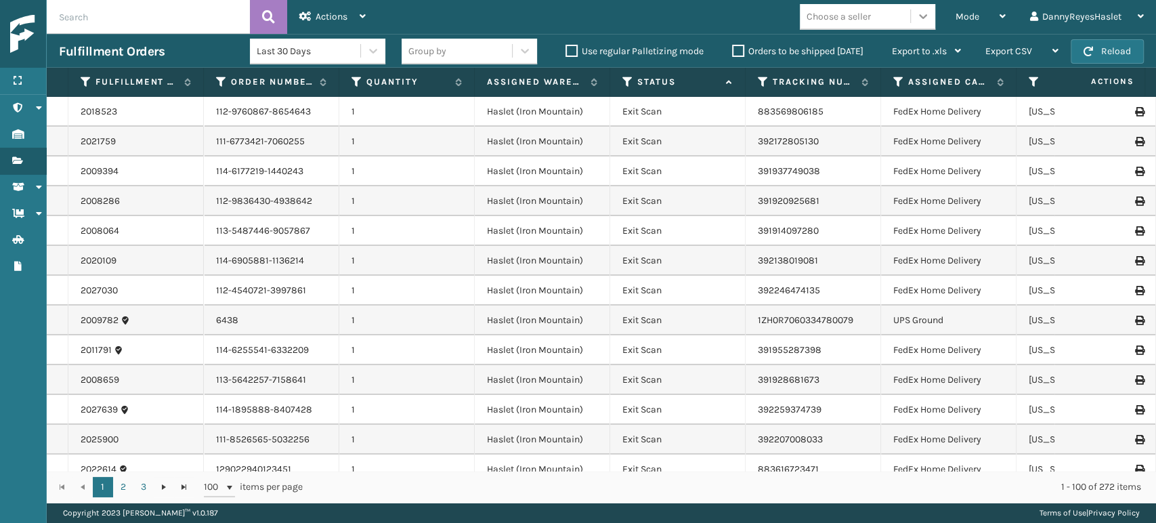
click at [930, 20] on div at bounding box center [923, 16] width 24 height 24
click at [962, 12] on span "Mode" at bounding box center [968, 17] width 24 height 12
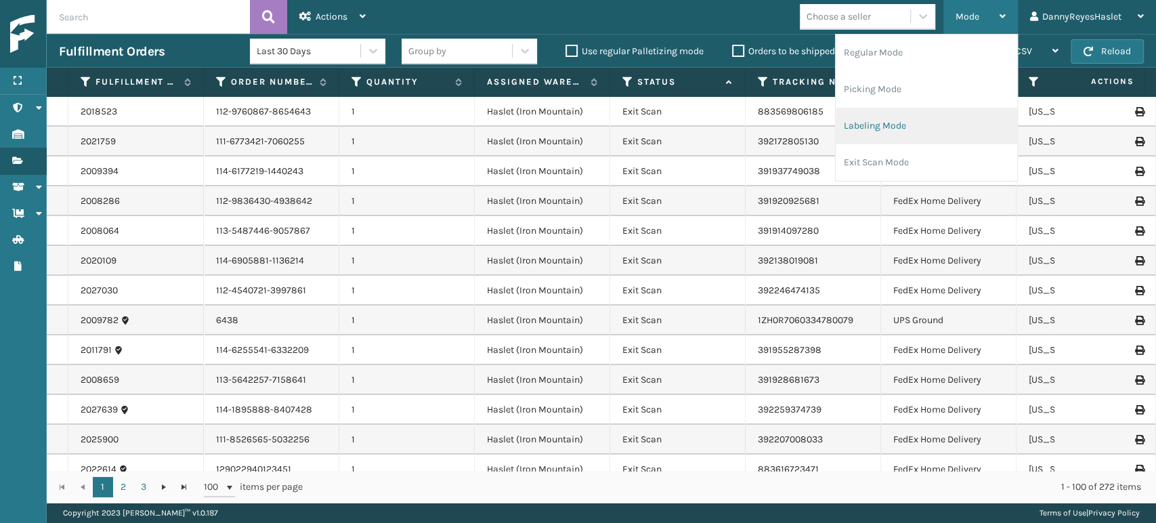
click at [873, 129] on li "Labeling Mode" at bounding box center [927, 126] width 182 height 37
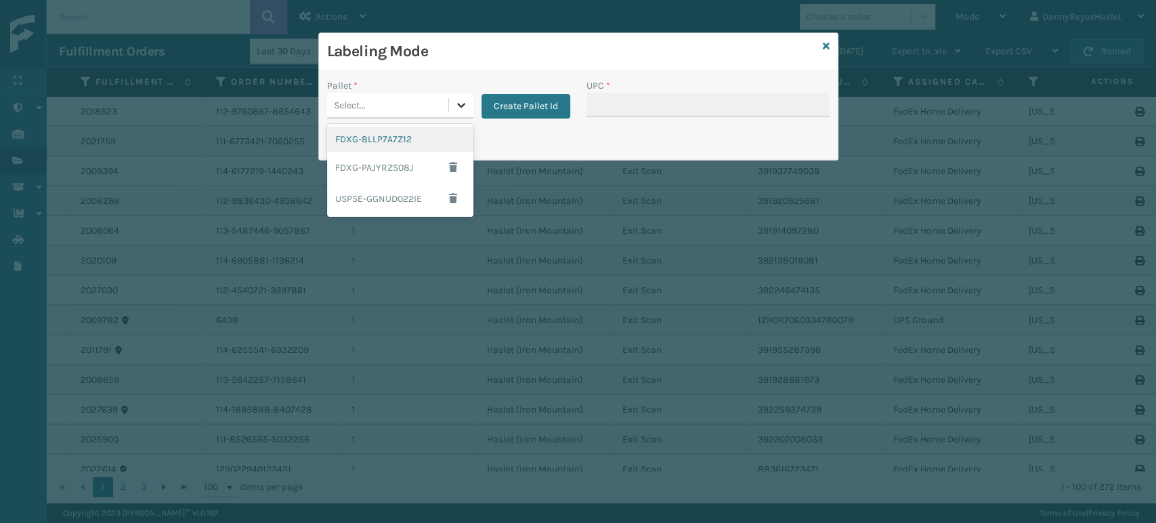
click at [458, 106] on icon at bounding box center [462, 105] width 14 height 14
click at [411, 145] on div "FDXG-8LLP7A7Z12" at bounding box center [400, 139] width 146 height 25
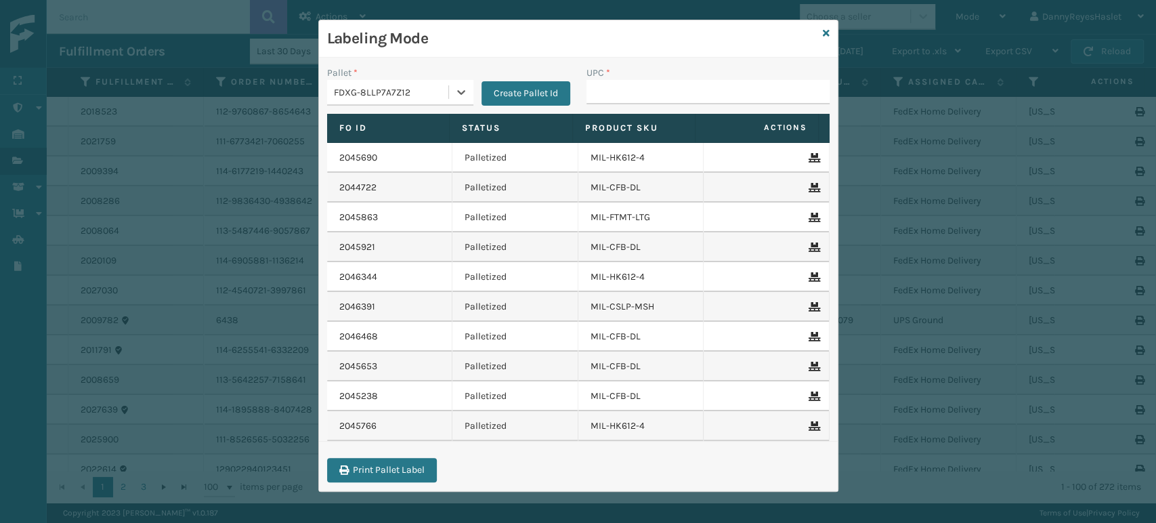
scroll to position [12, 0]
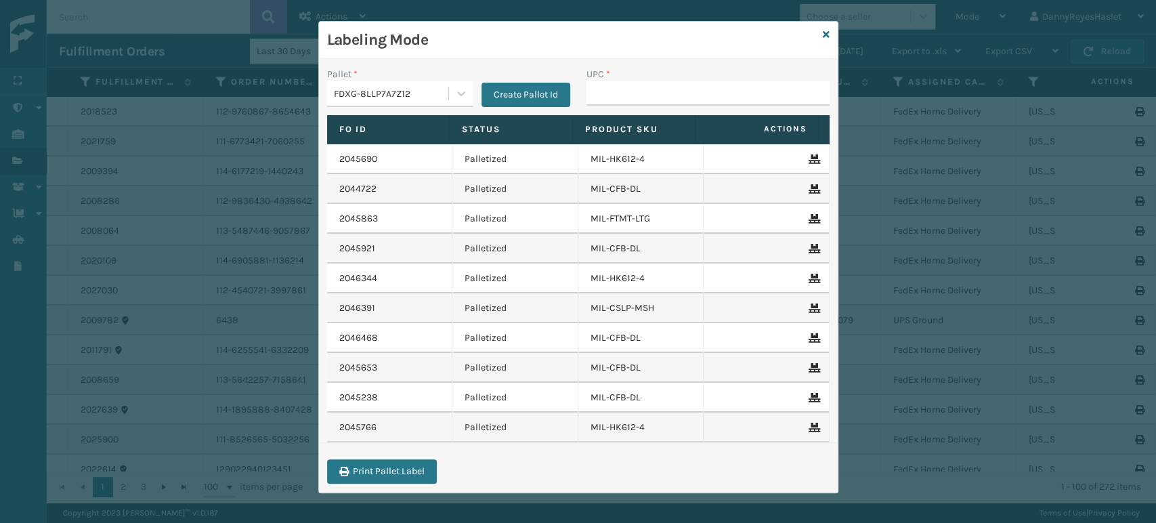
click at [384, 375] on td "2045653" at bounding box center [390, 368] width 126 height 30
click at [394, 469] on button "Print Pallet Label" at bounding box center [382, 471] width 110 height 24
click at [352, 159] on link "2045690" at bounding box center [358, 159] width 38 height 14
